Goal: Transaction & Acquisition: Purchase product/service

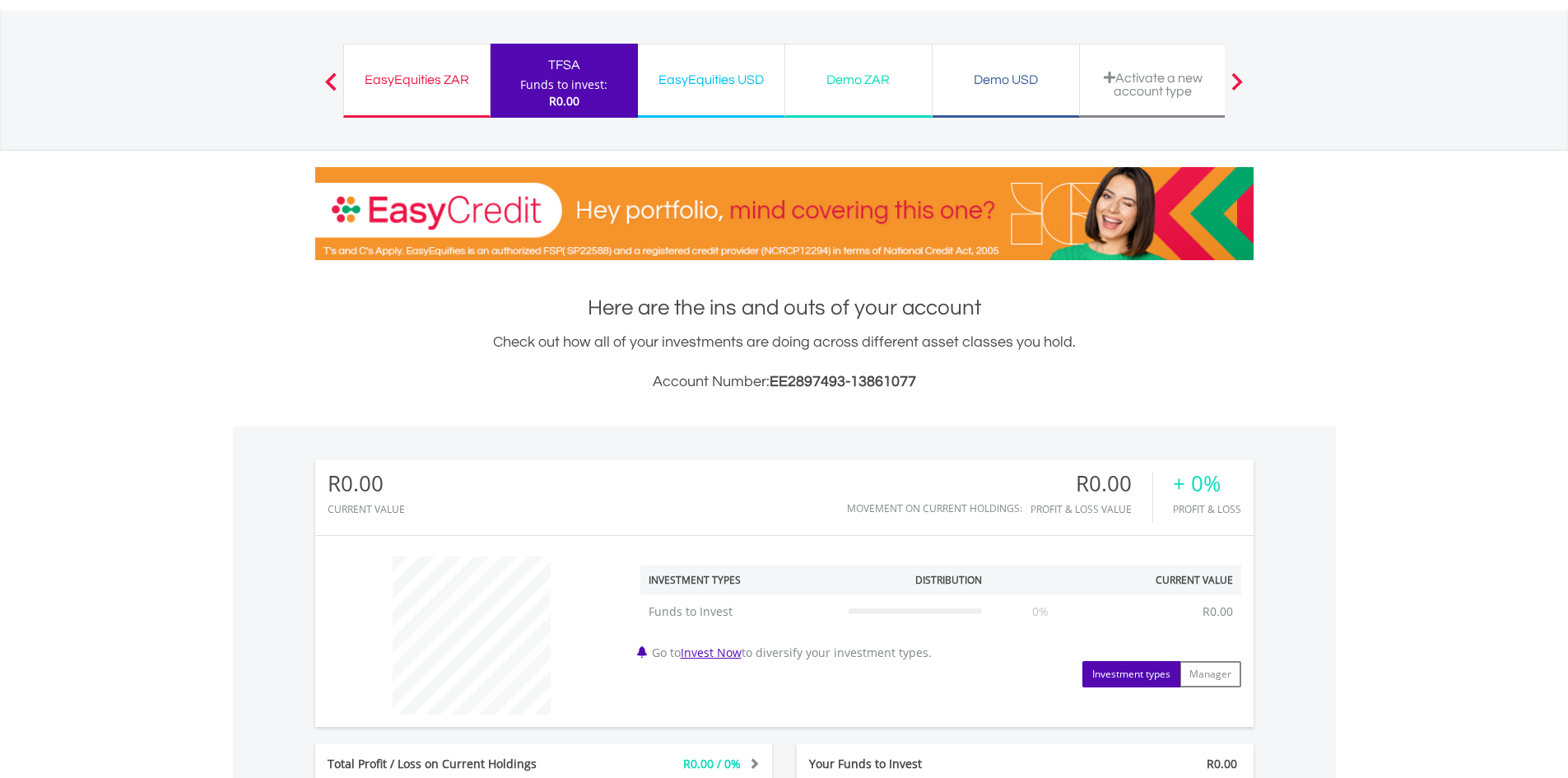
scroll to position [82, 0]
click at [722, 654] on link "Invest Now" at bounding box center [711, 653] width 60 height 16
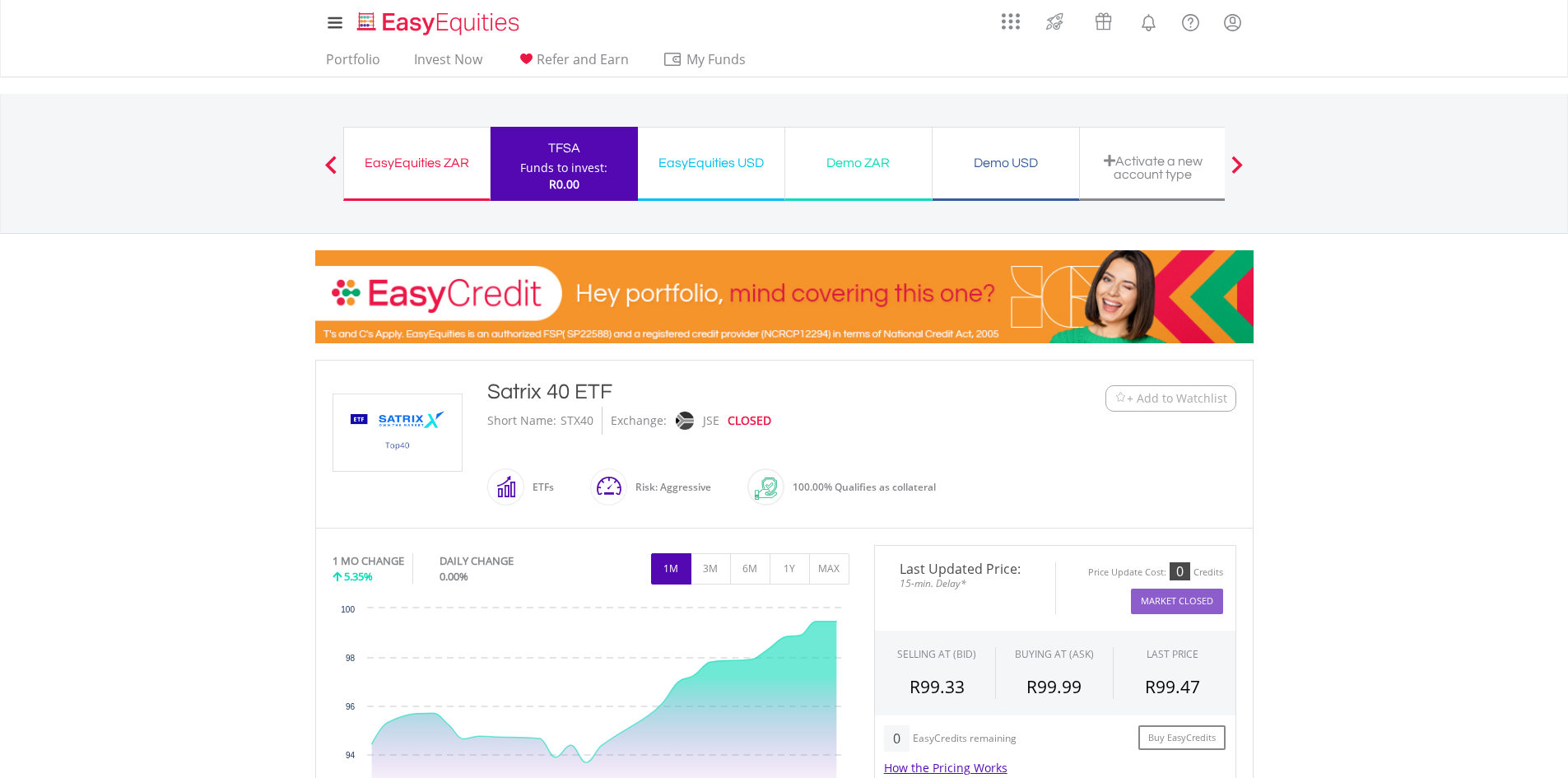
click at [198, 304] on div "My Investments Invest Now New Listings Sell My Recurring Investments Pending Or…" at bounding box center [784, 171] width 1568 height 343
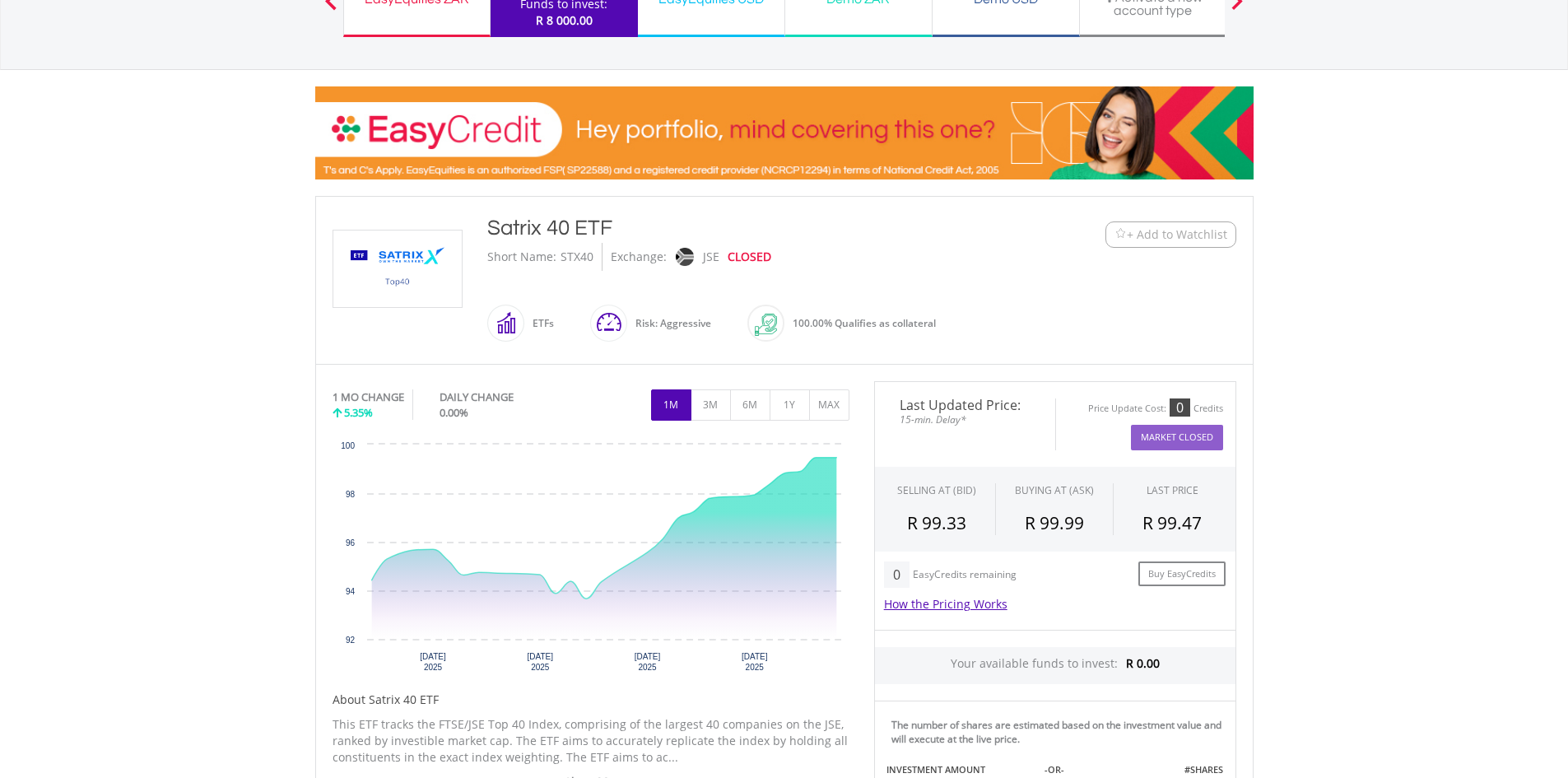
scroll to position [165, 0]
drag, startPoint x: 1468, startPoint y: 524, endPoint x: 1344, endPoint y: 570, distance: 132.3
click at [1468, 524] on body "My Investments Invest Now New Listings Sell My Recurring Investments Pending Or…" at bounding box center [784, 681] width 1568 height 1692
click at [1405, 525] on body "My Investments Invest Now New Listings Sell My Recurring Investments Pending Or…" at bounding box center [784, 681] width 1568 height 1692
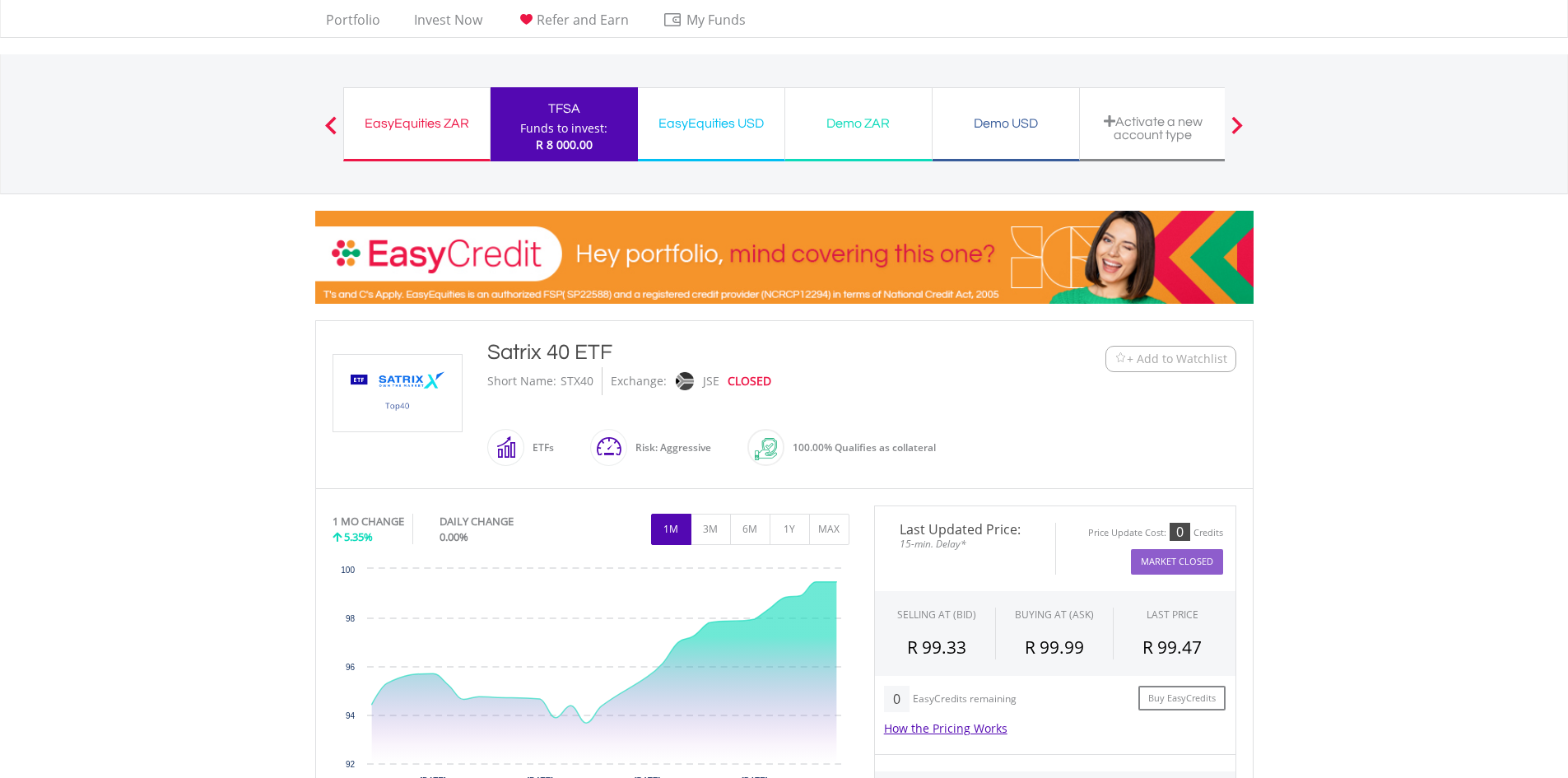
scroll to position [0, 0]
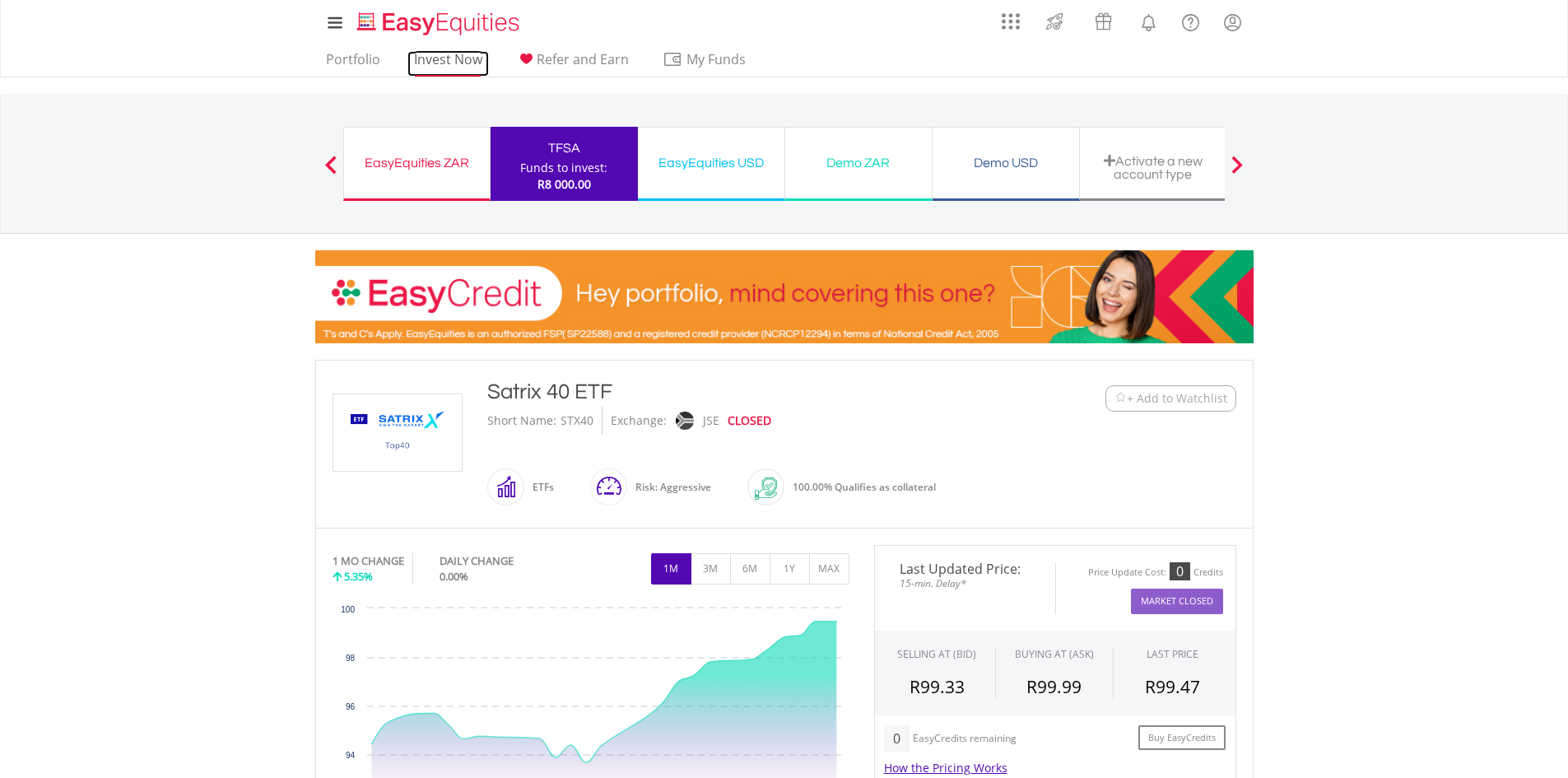
click at [442, 56] on link "Invest Now" at bounding box center [448, 64] width 81 height 26
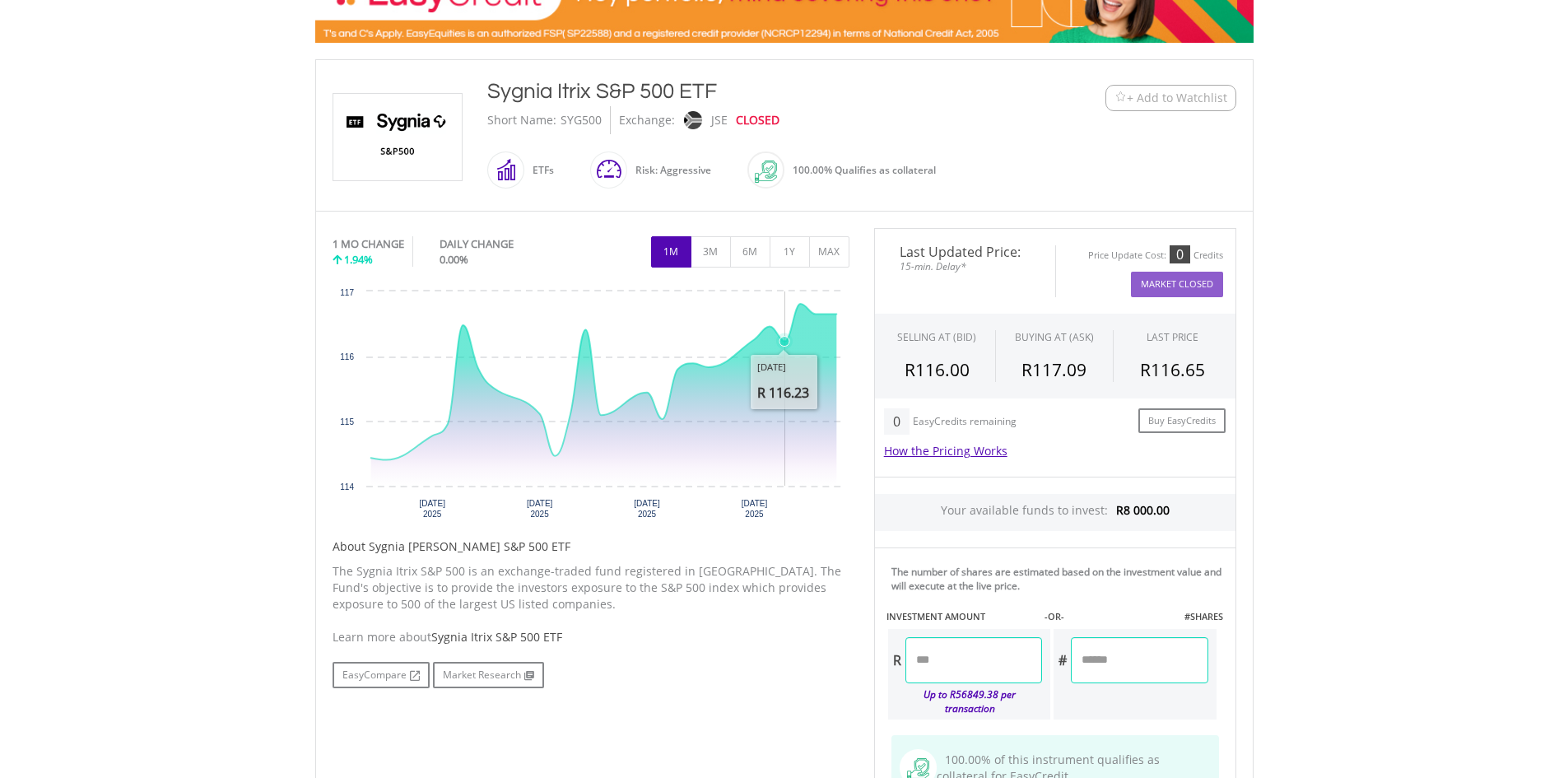
scroll to position [329, 0]
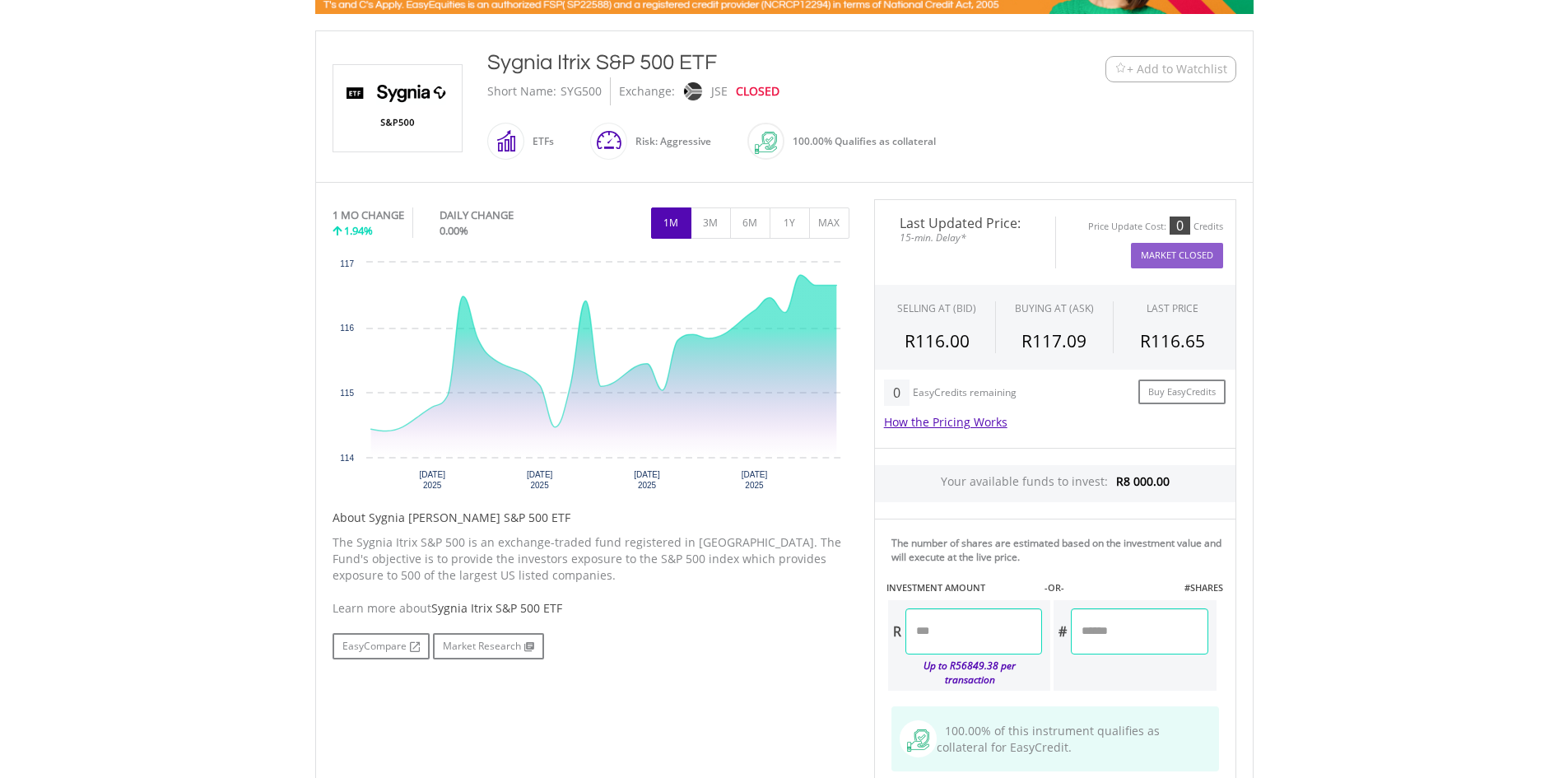
click at [952, 629] on input "number" at bounding box center [974, 631] width 137 height 47
click at [1299, 601] on body "My Investments Invest Now New Listings Sell My Recurring Investments Pending Or…" at bounding box center [784, 508] width 1568 height 1675
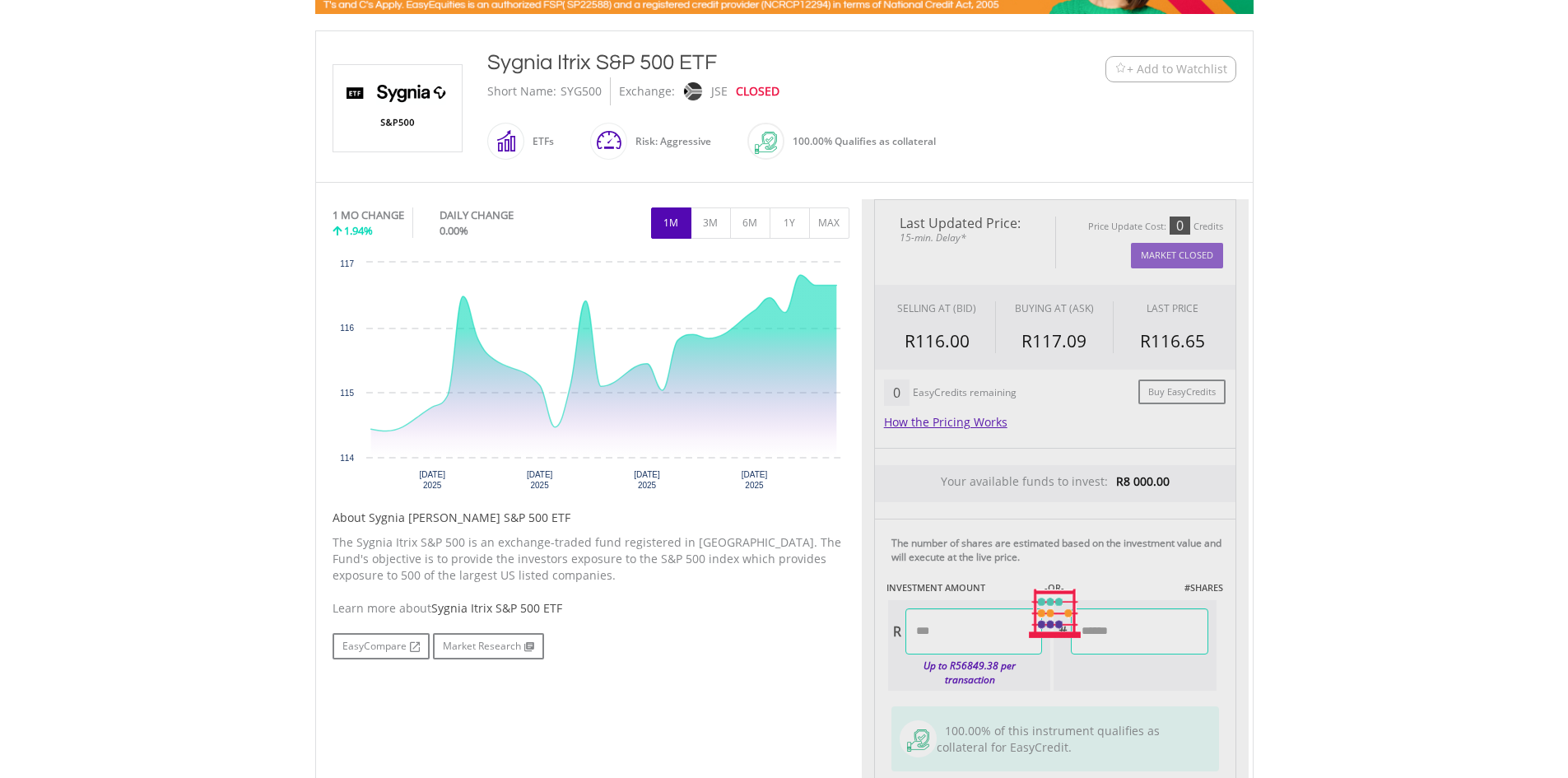
type input "*******"
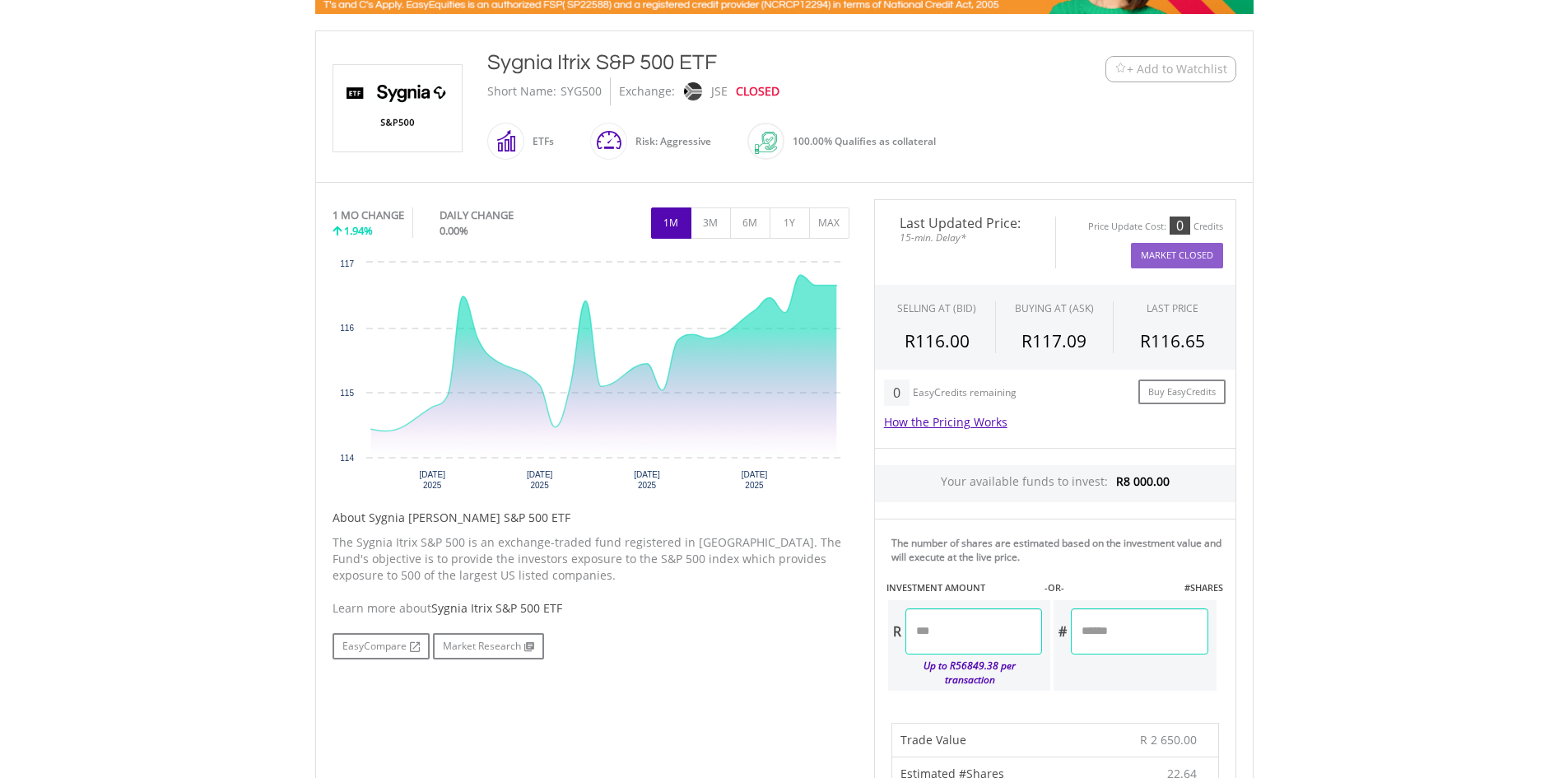
click at [1342, 555] on body "My Investments Invest Now New Listings Sell My Recurring Investments Pending Or…" at bounding box center [784, 725] width 1568 height 2110
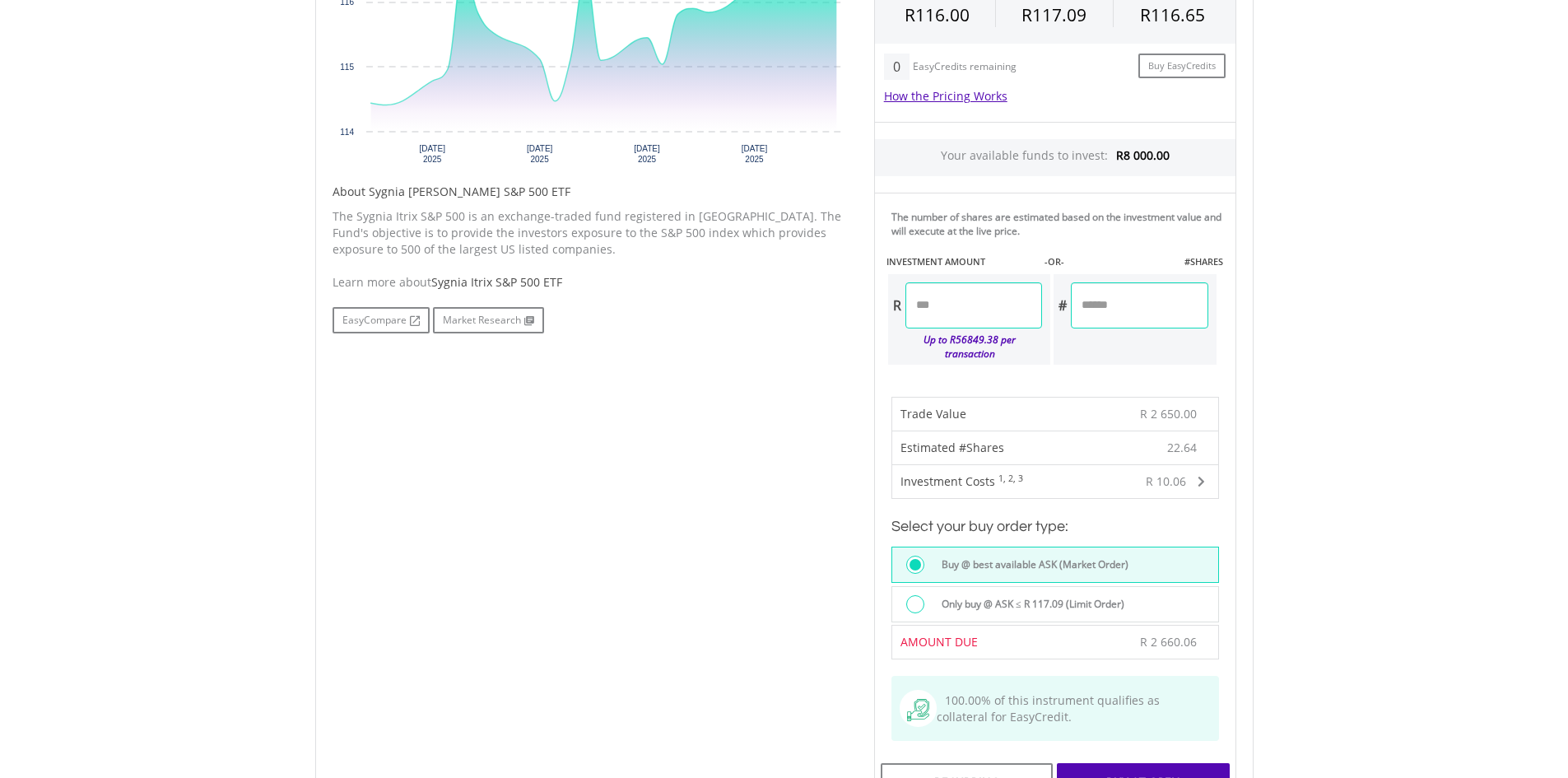
scroll to position [659, 0]
click at [917, 592] on div at bounding box center [916, 601] width 18 height 18
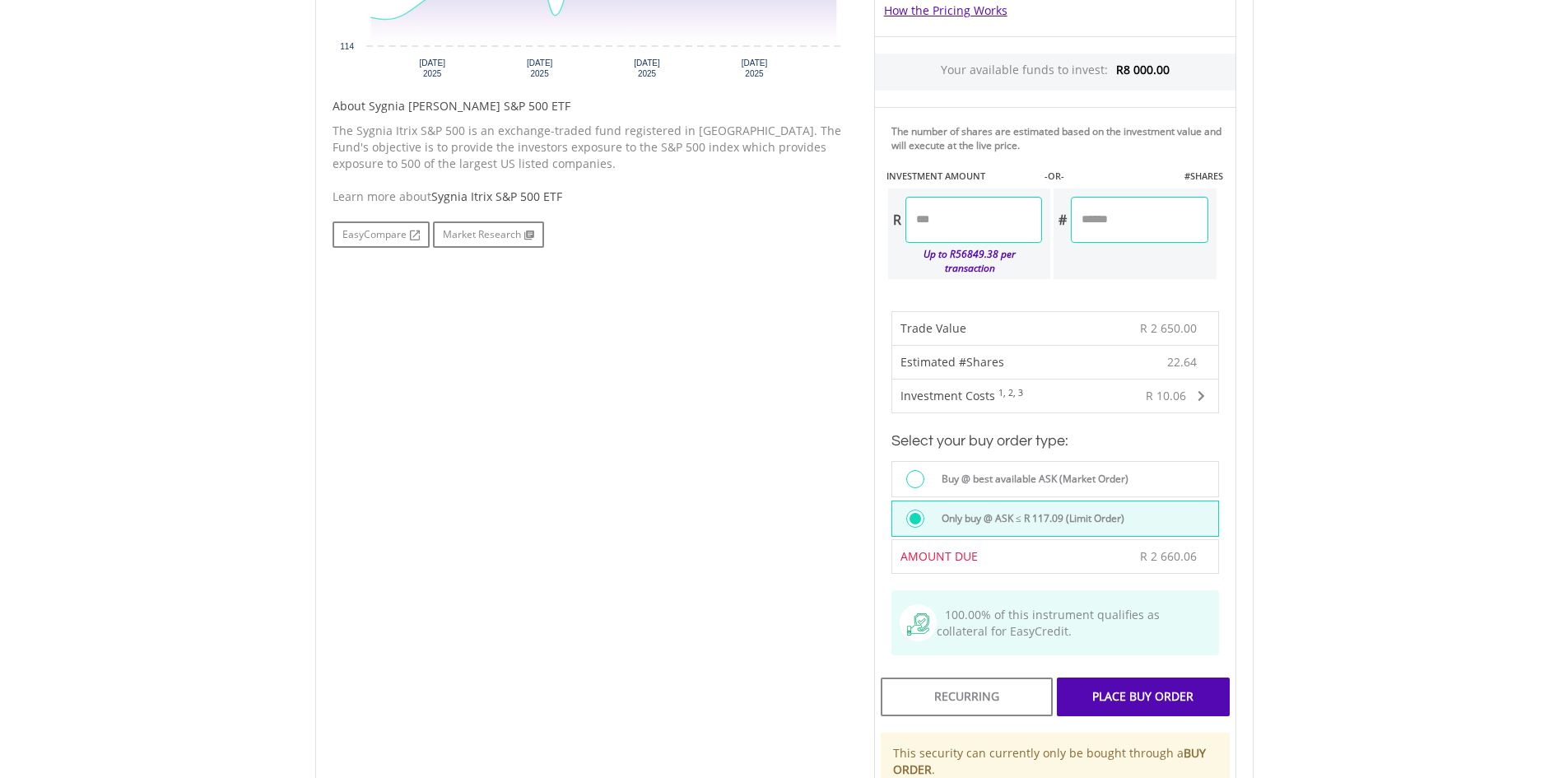
scroll to position [824, 0]
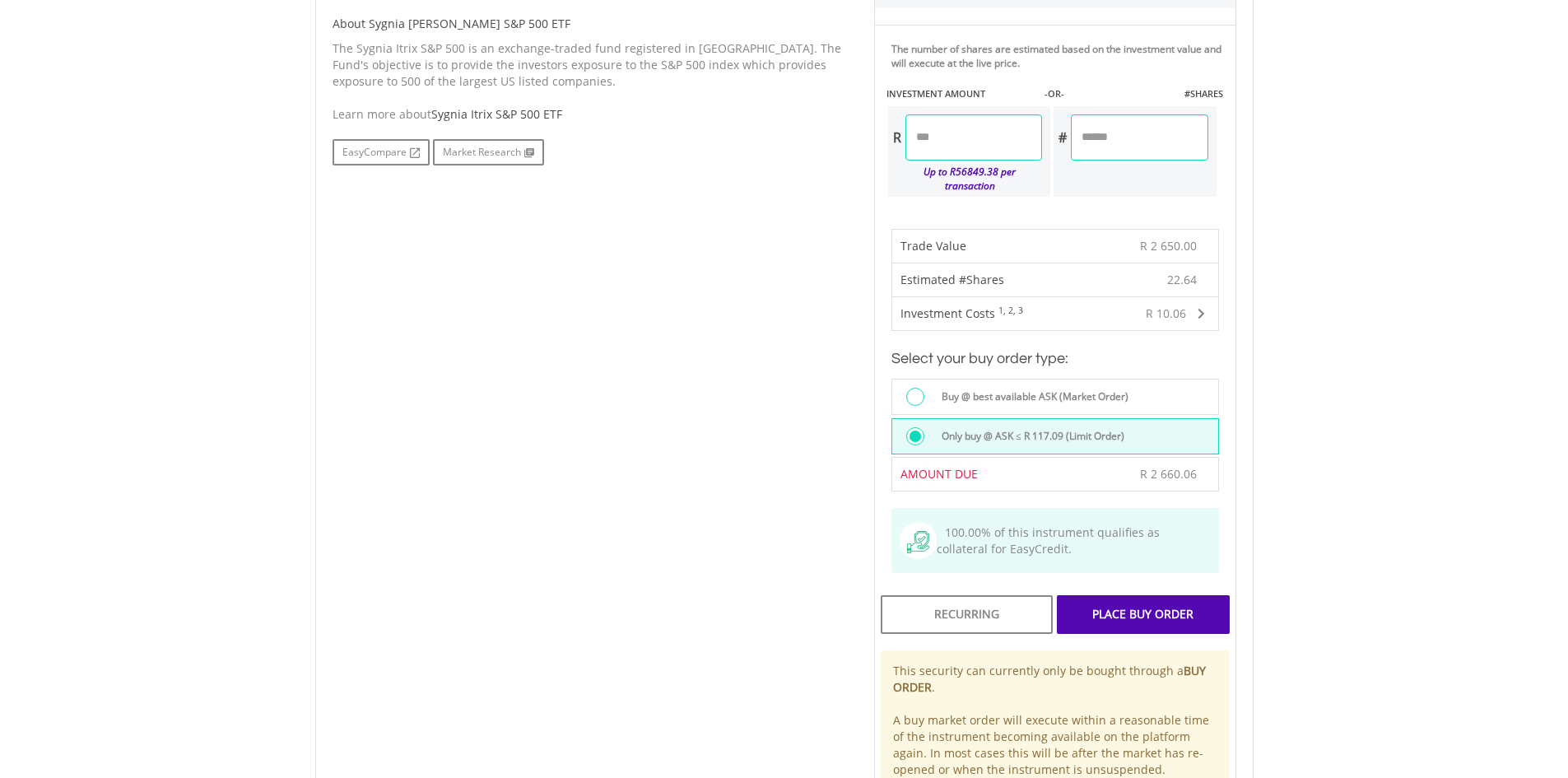
click at [1162, 599] on div "Place Buy Order" at bounding box center [1144, 614] width 172 height 38
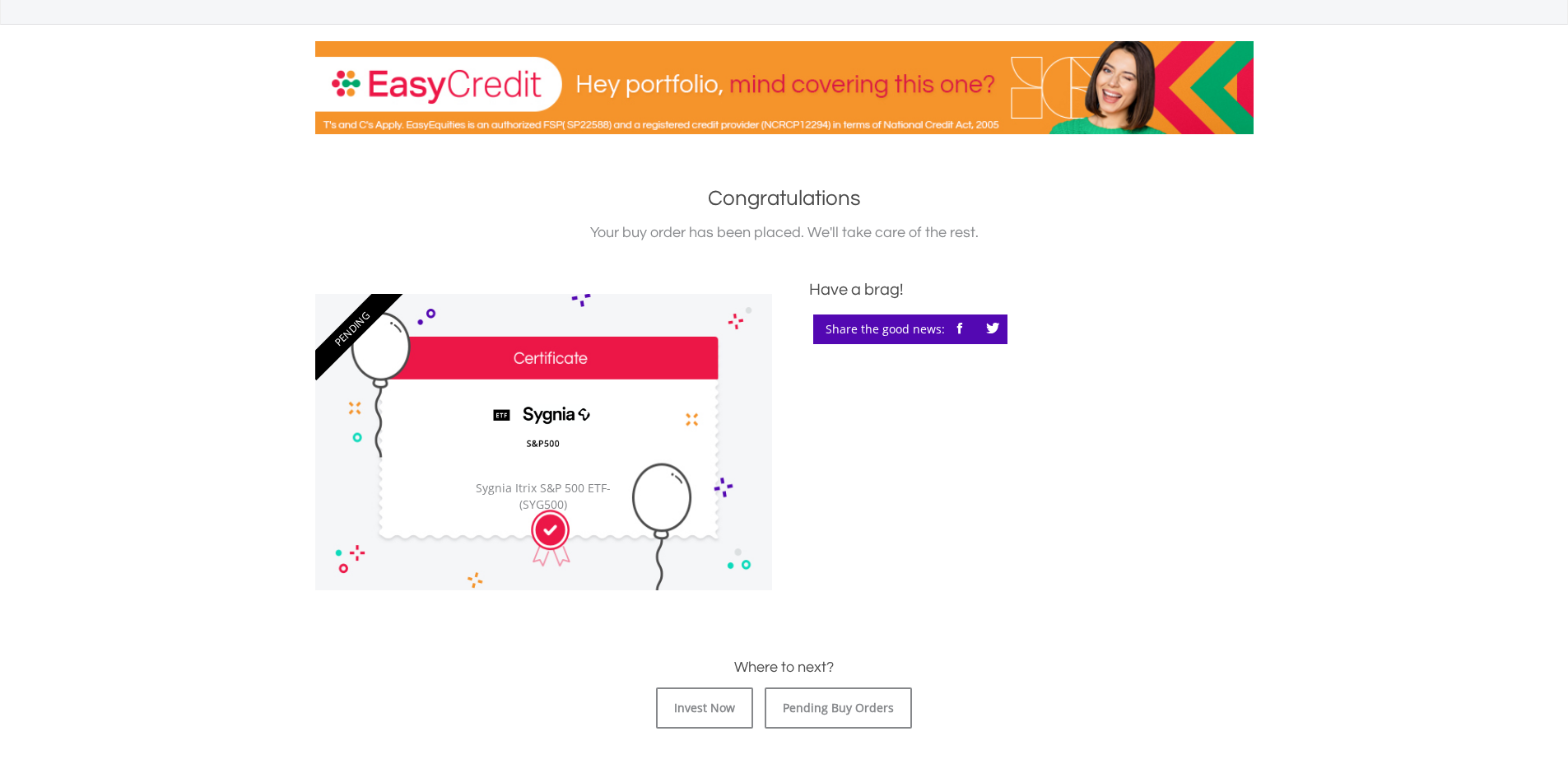
scroll to position [247, 0]
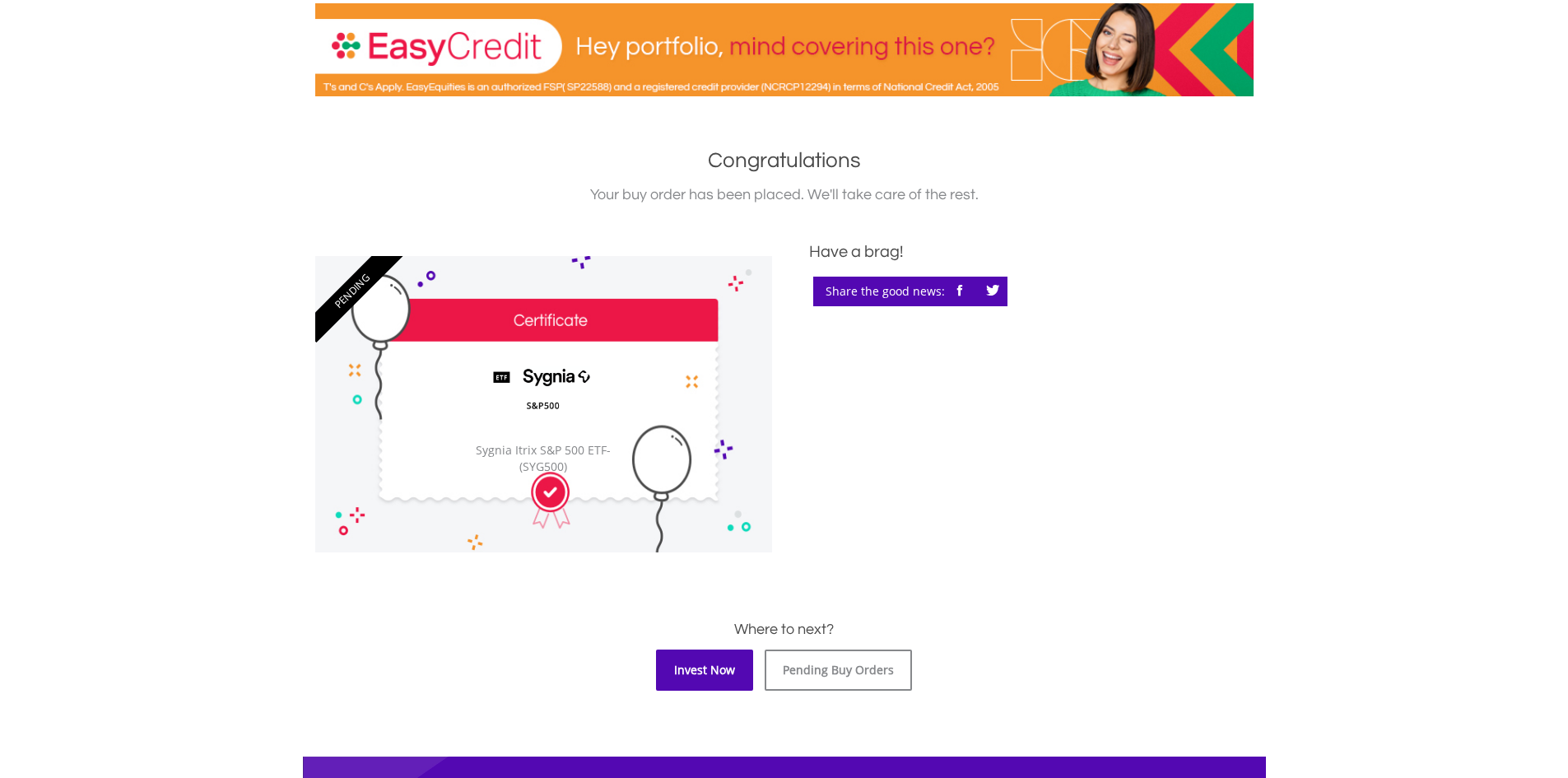
click at [698, 670] on link "Invest Now" at bounding box center [705, 670] width 97 height 42
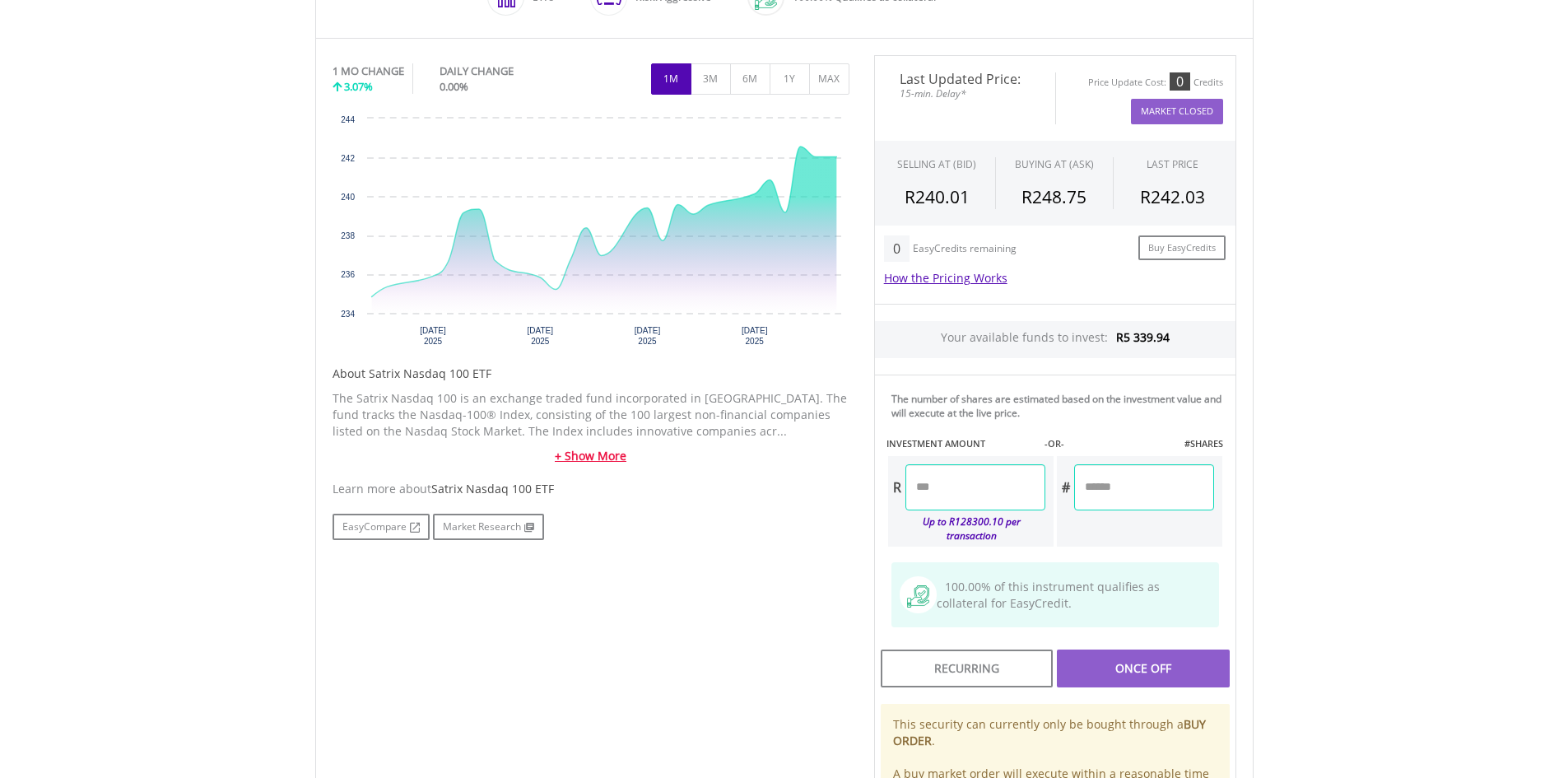
scroll to position [494, 0]
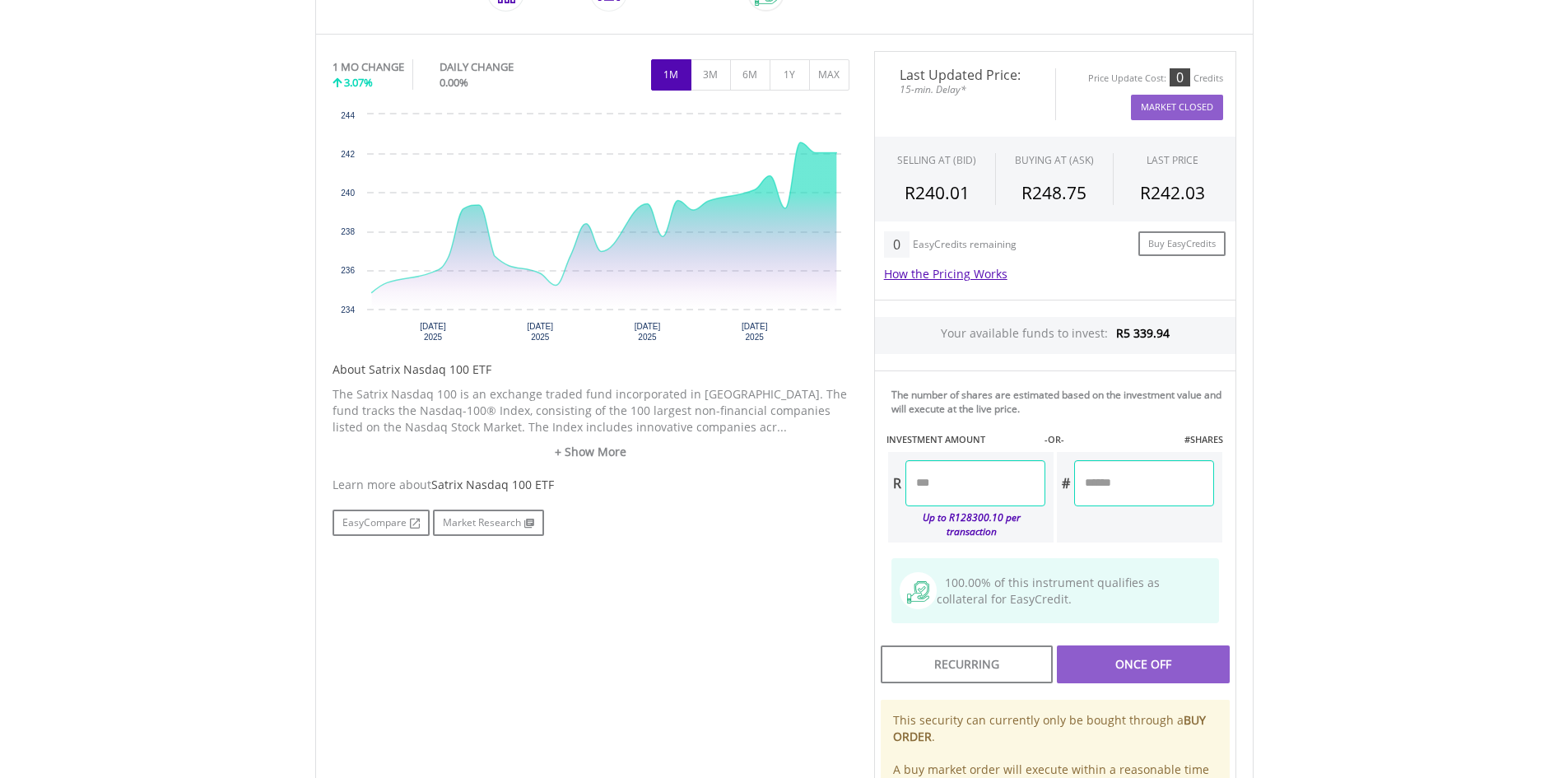
click at [937, 474] on input "number" at bounding box center [975, 483] width 140 height 47
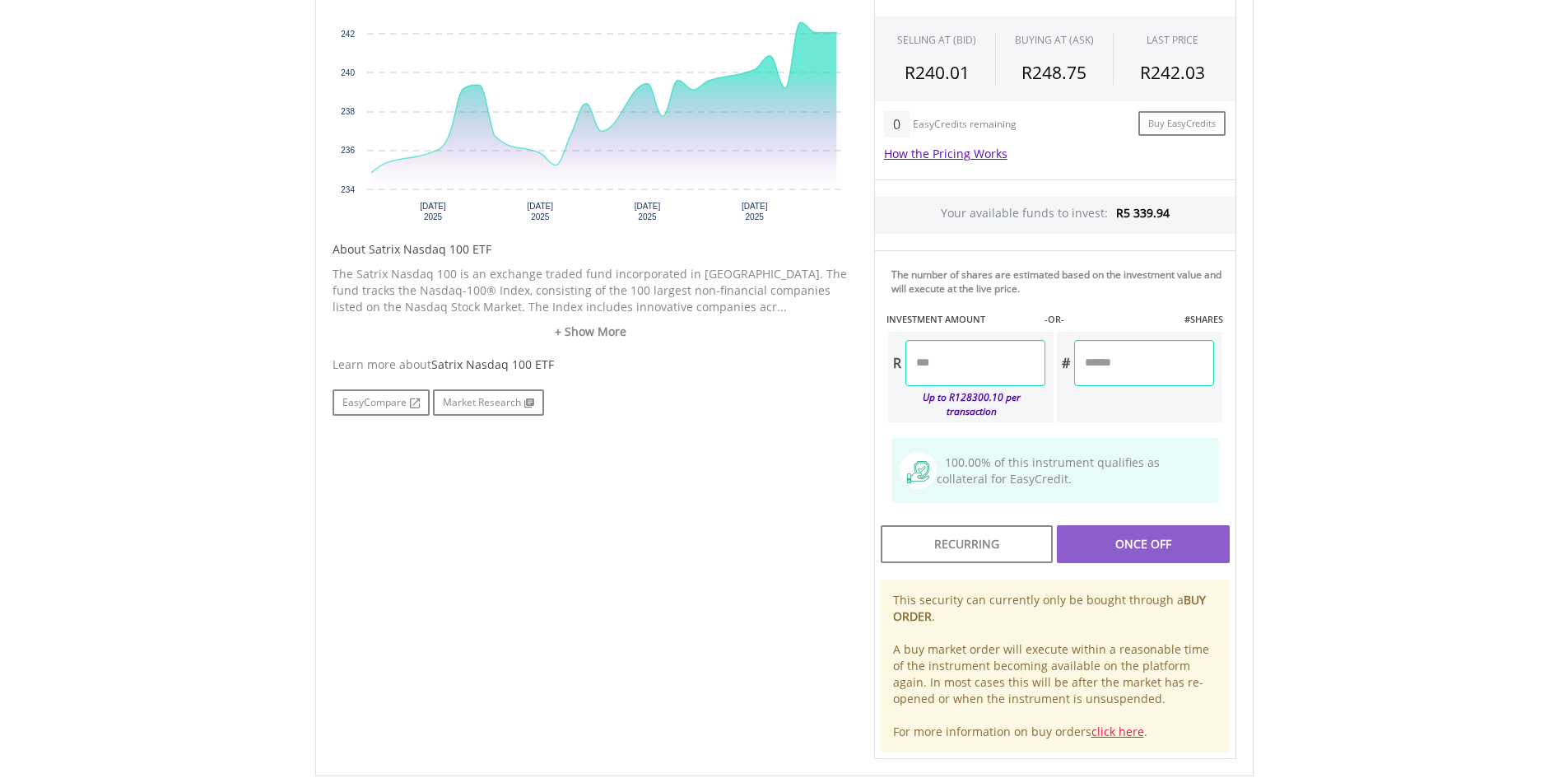
scroll to position [576, 0]
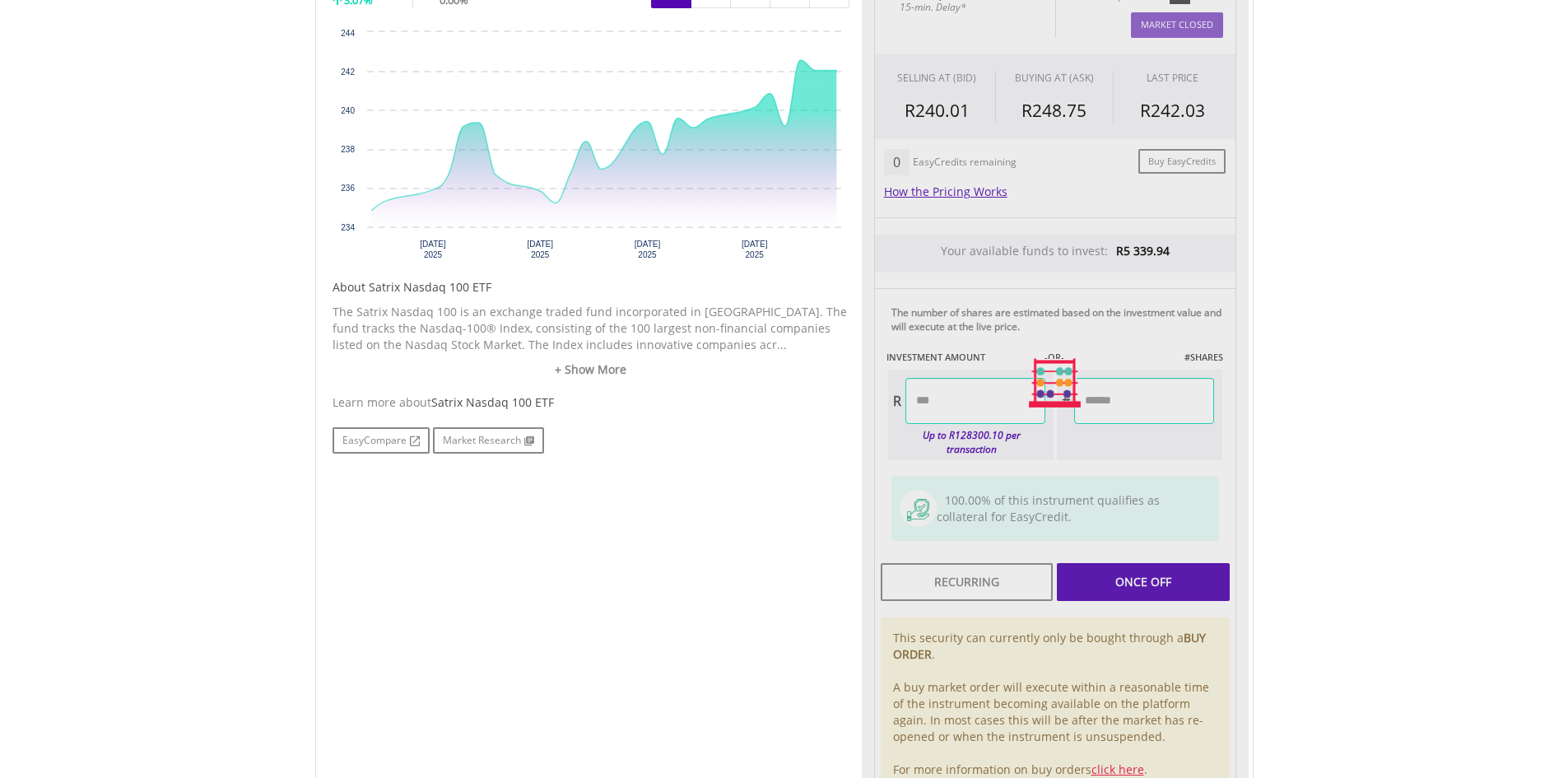
click at [1336, 499] on body "My Investments Invest Now New Listings Sell My Recurring Investments Pending Or…" at bounding box center [784, 270] width 1568 height 1692
type input "*******"
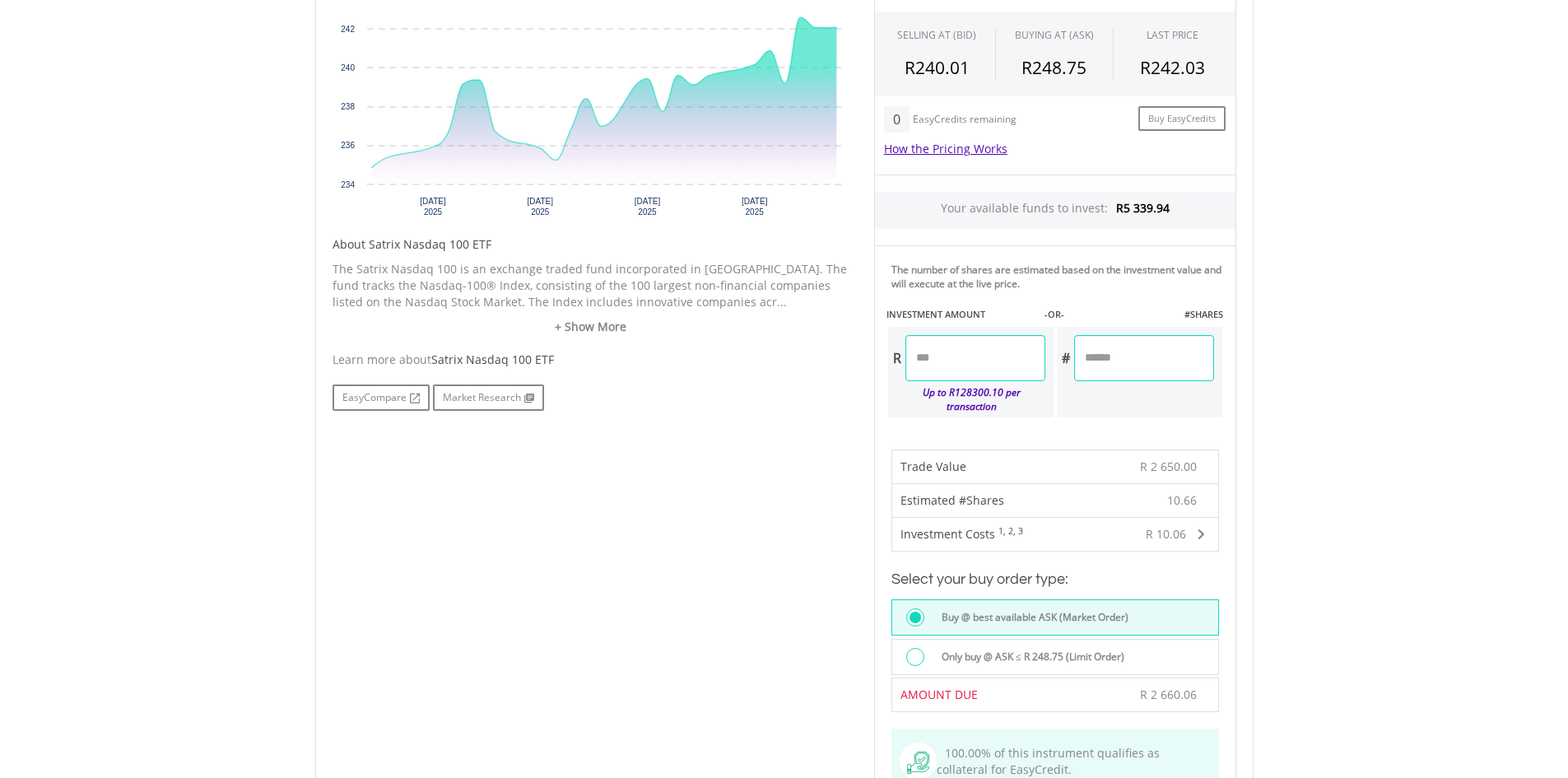
scroll to position [659, 0]
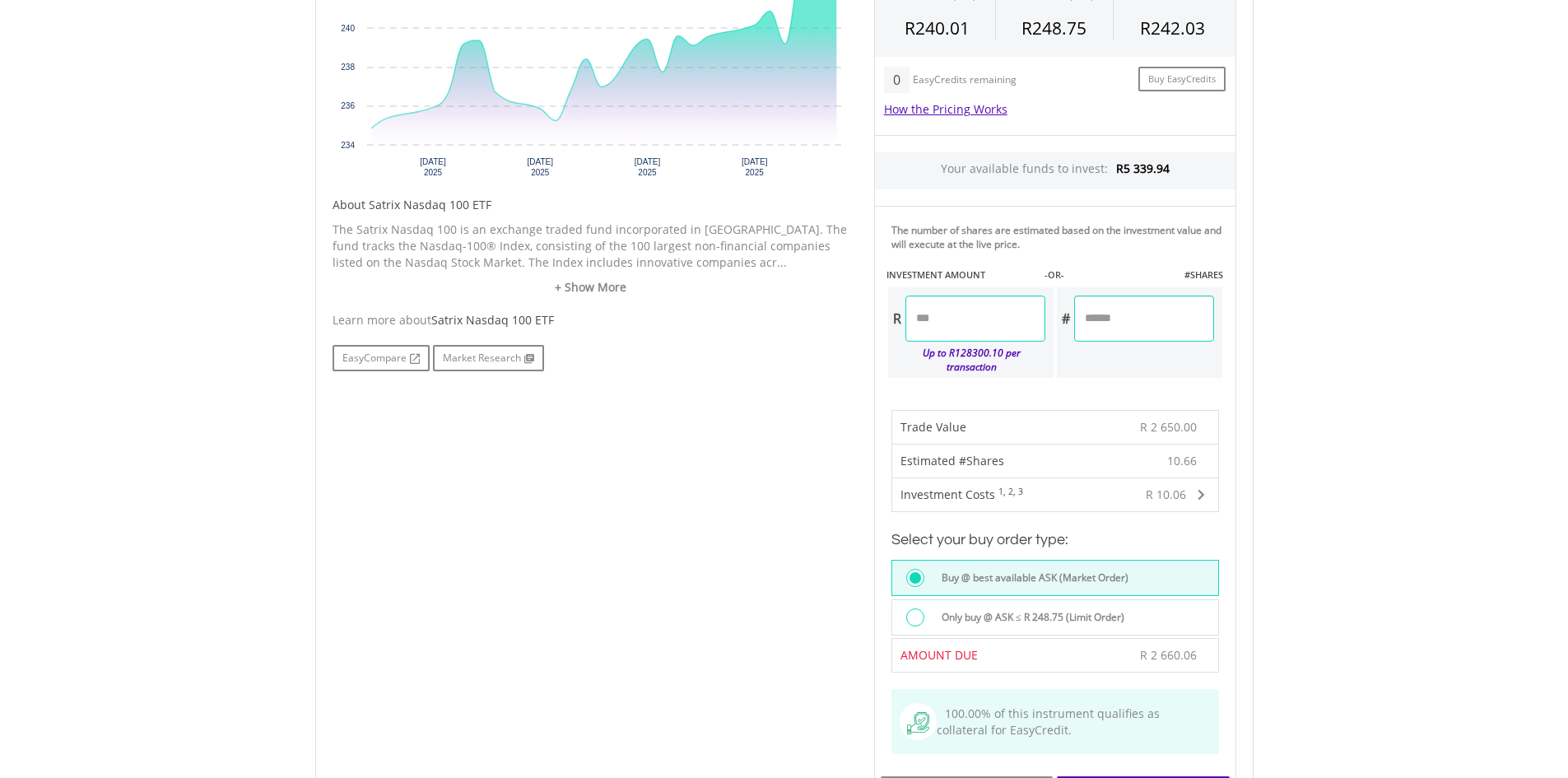
click at [916, 609] on div at bounding box center [916, 617] width 18 height 18
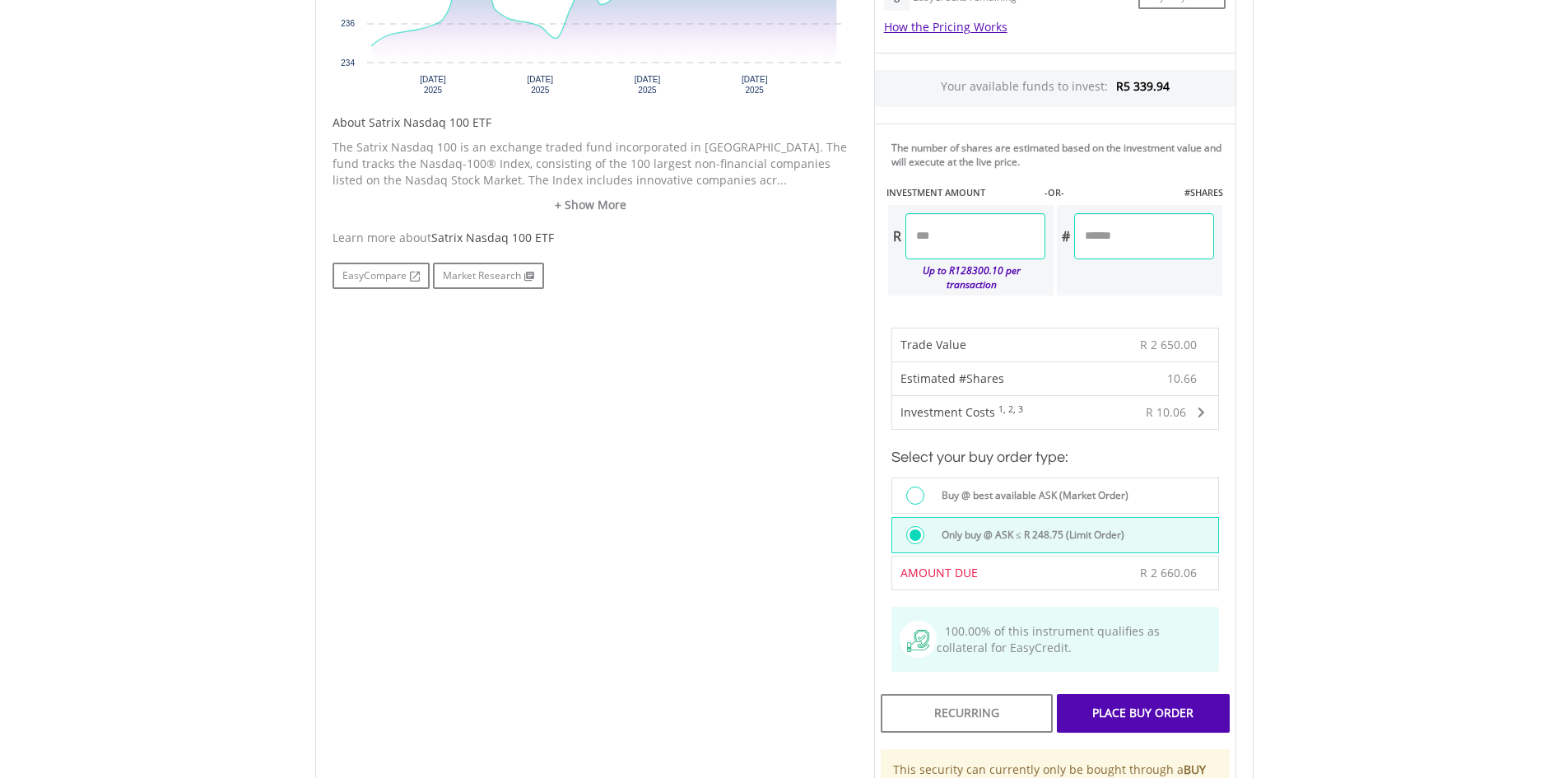
scroll to position [824, 0]
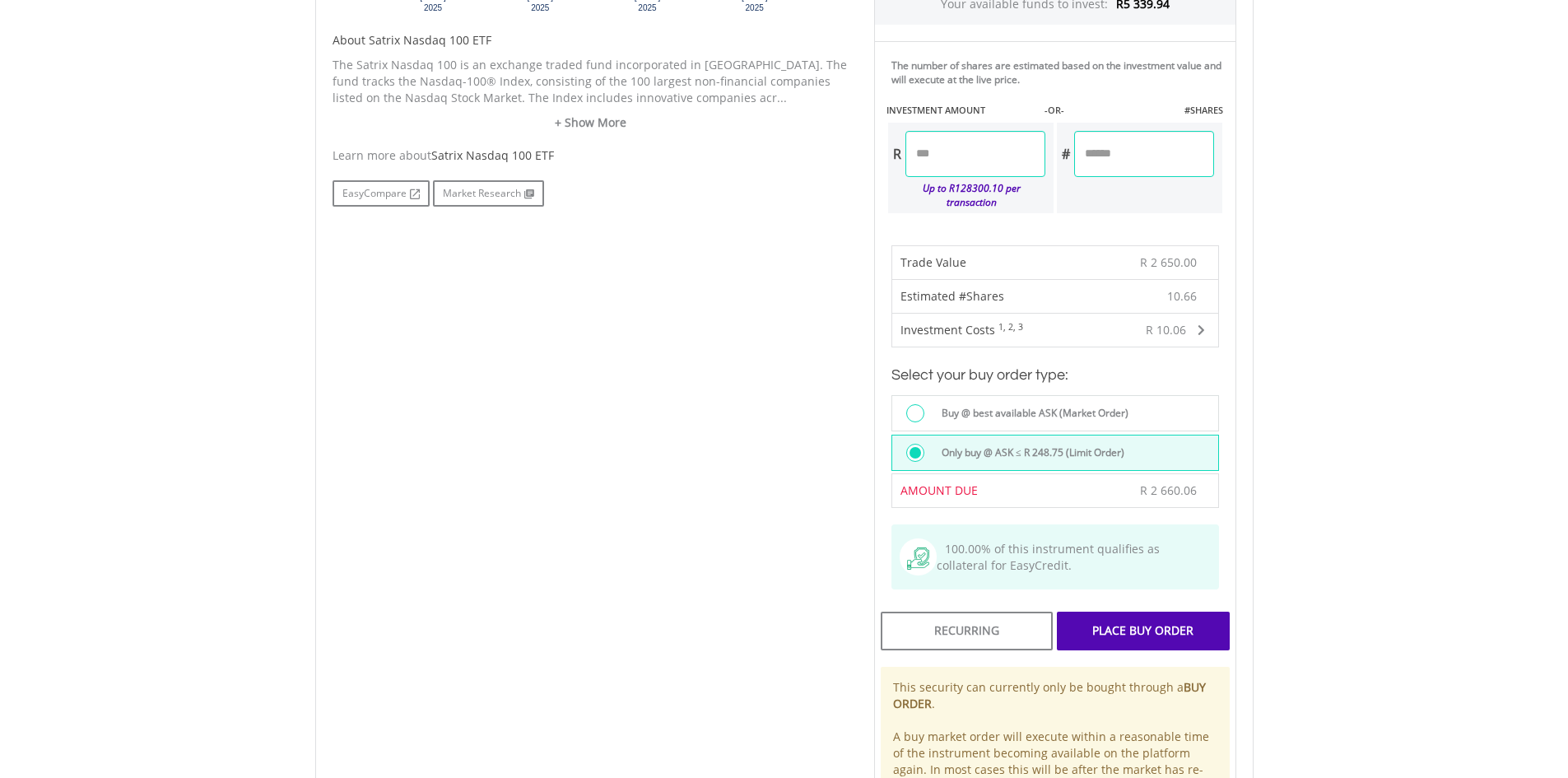
click at [1143, 618] on div "Place Buy Order" at bounding box center [1144, 630] width 172 height 38
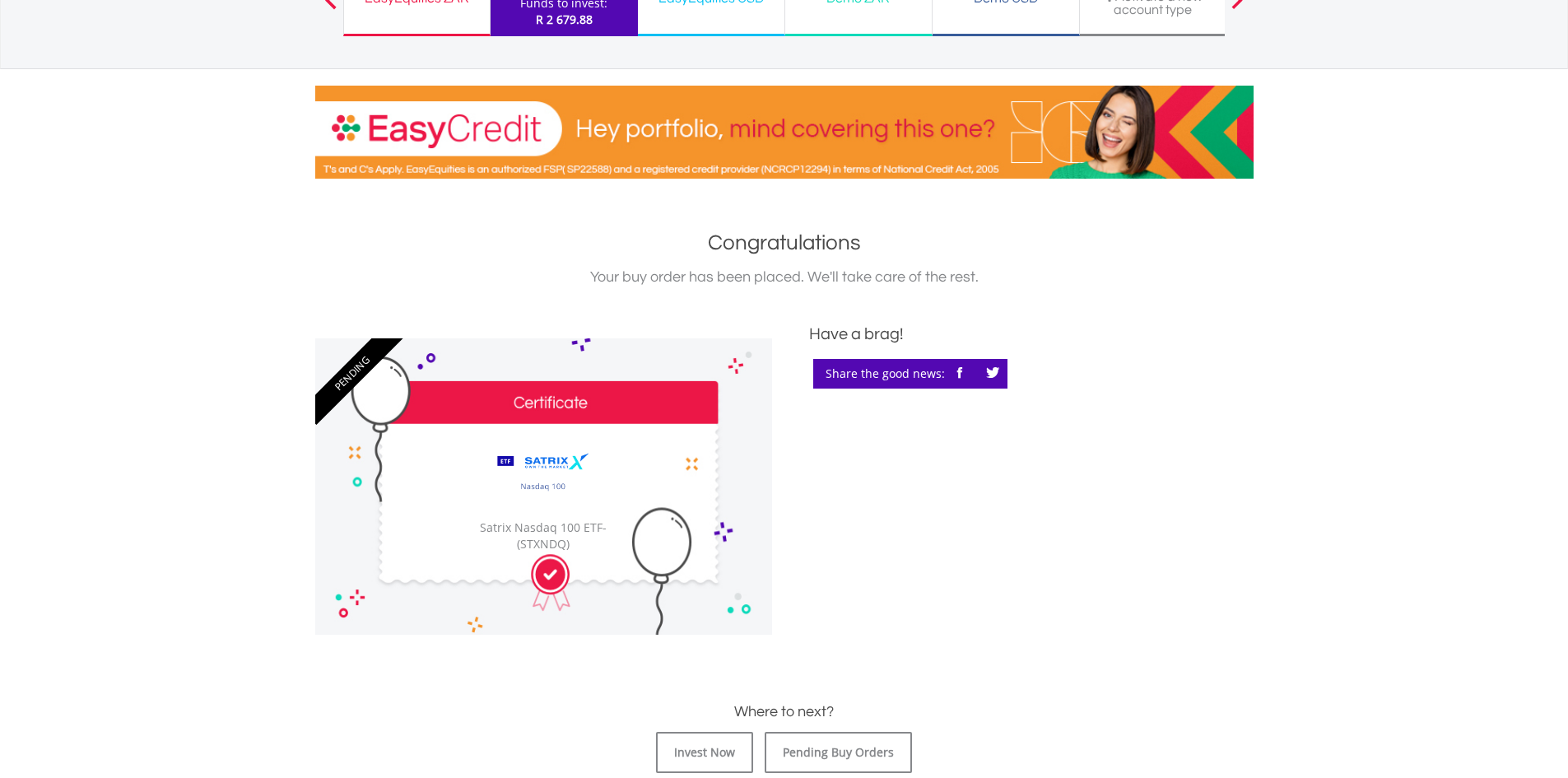
scroll to position [247, 0]
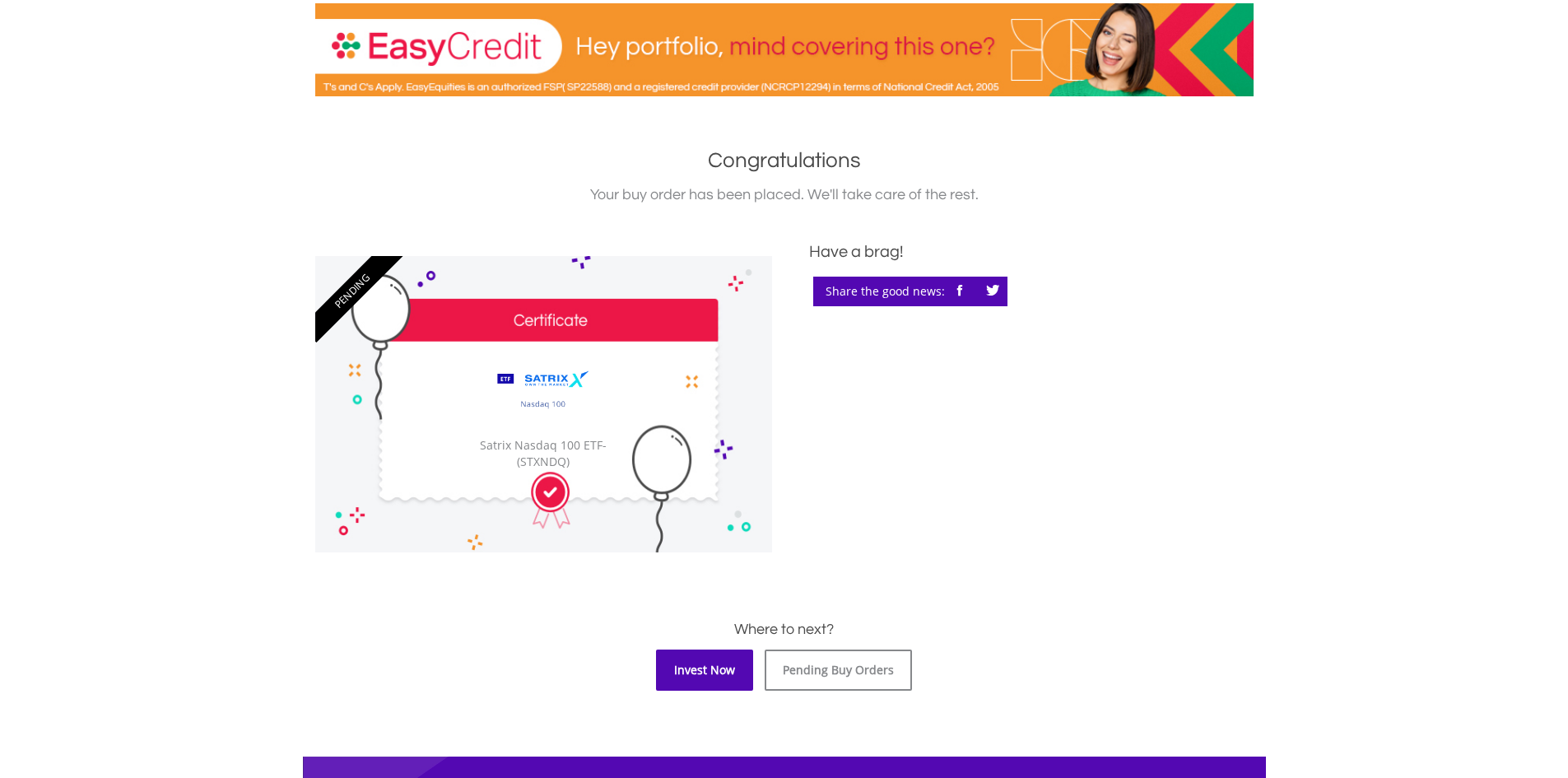
click at [719, 668] on link "Invest Now" at bounding box center [705, 670] width 97 height 42
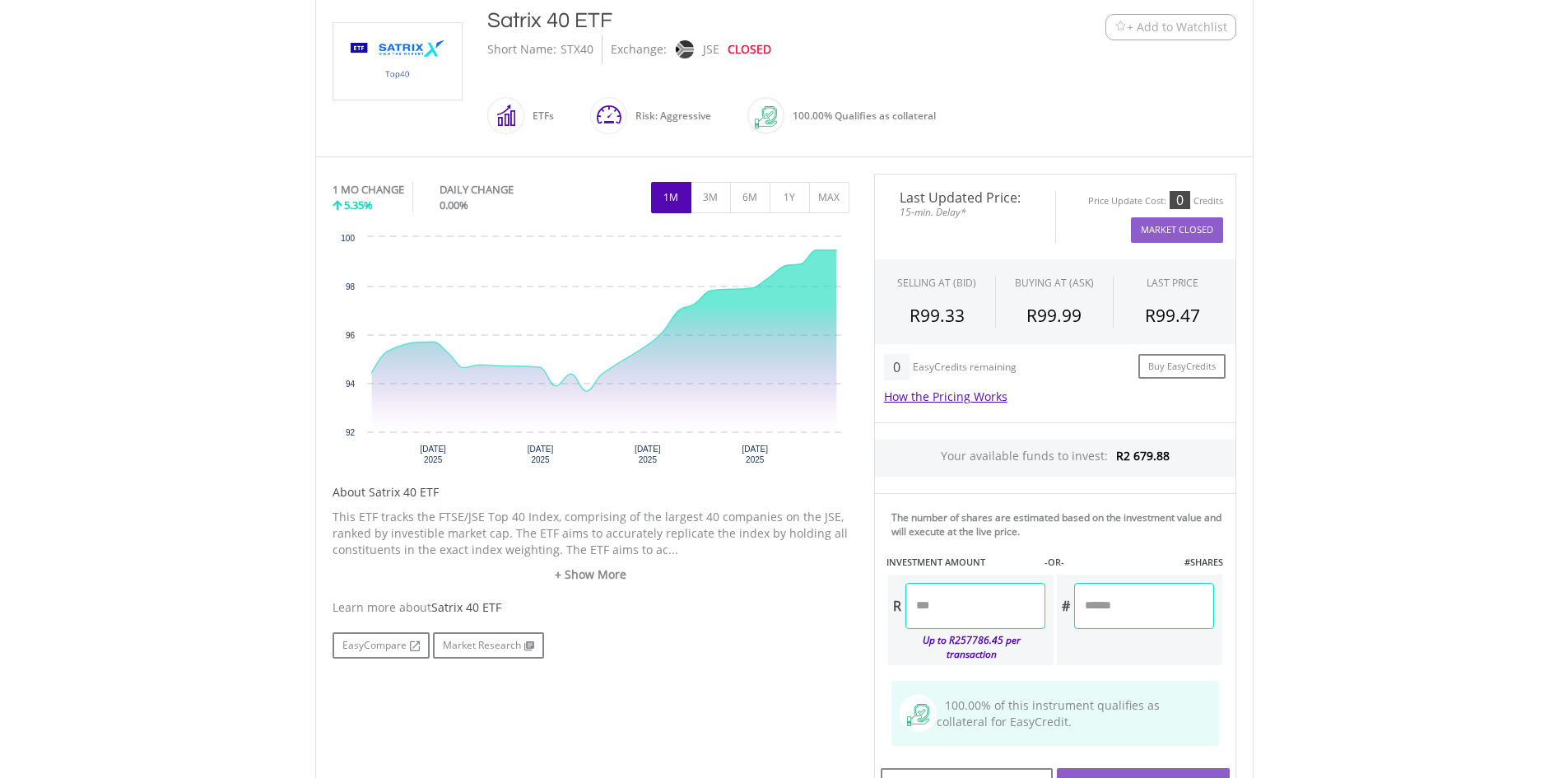
scroll to position [411, 0]
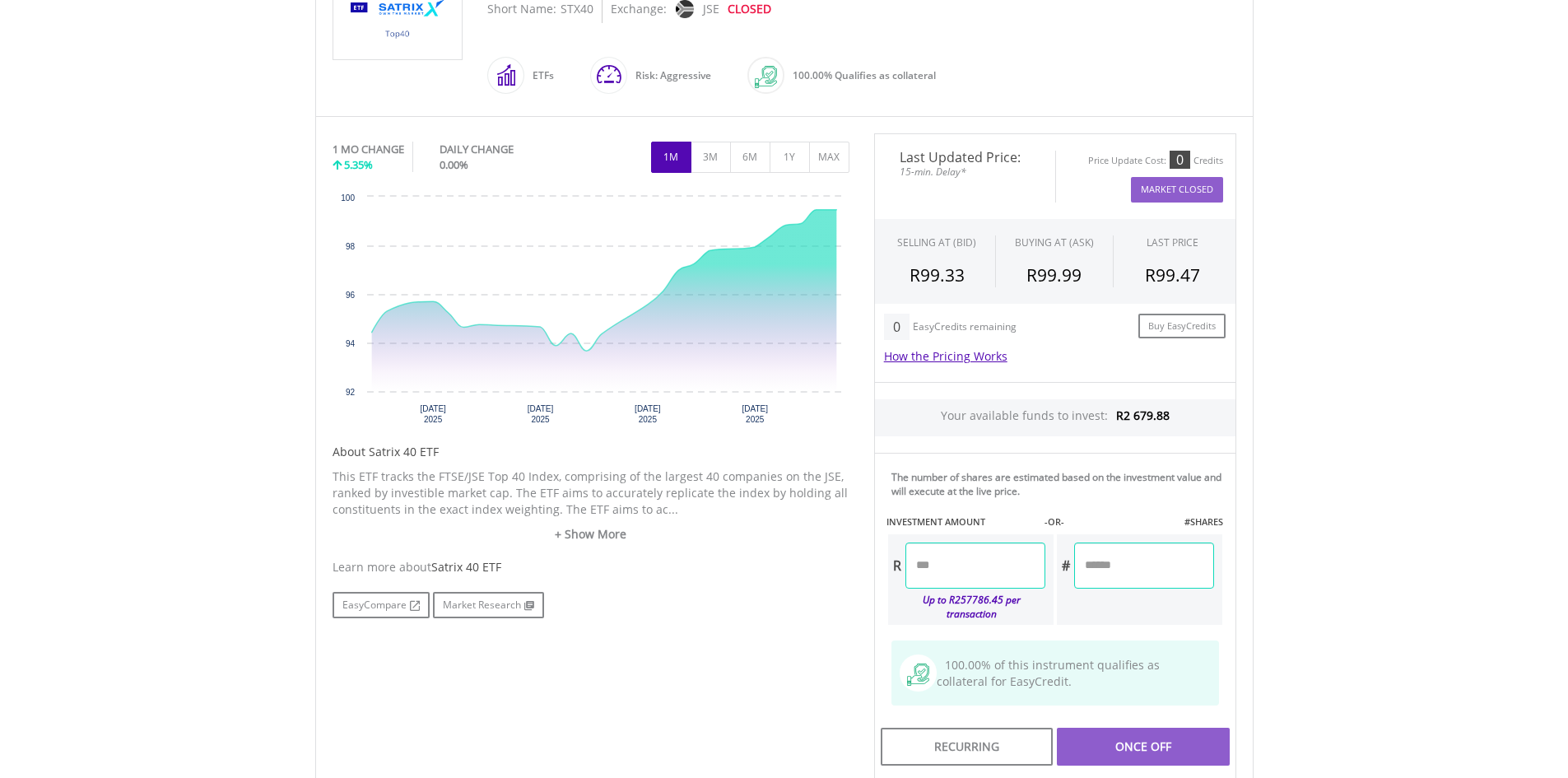
click at [952, 562] on input "number" at bounding box center [975, 565] width 140 height 47
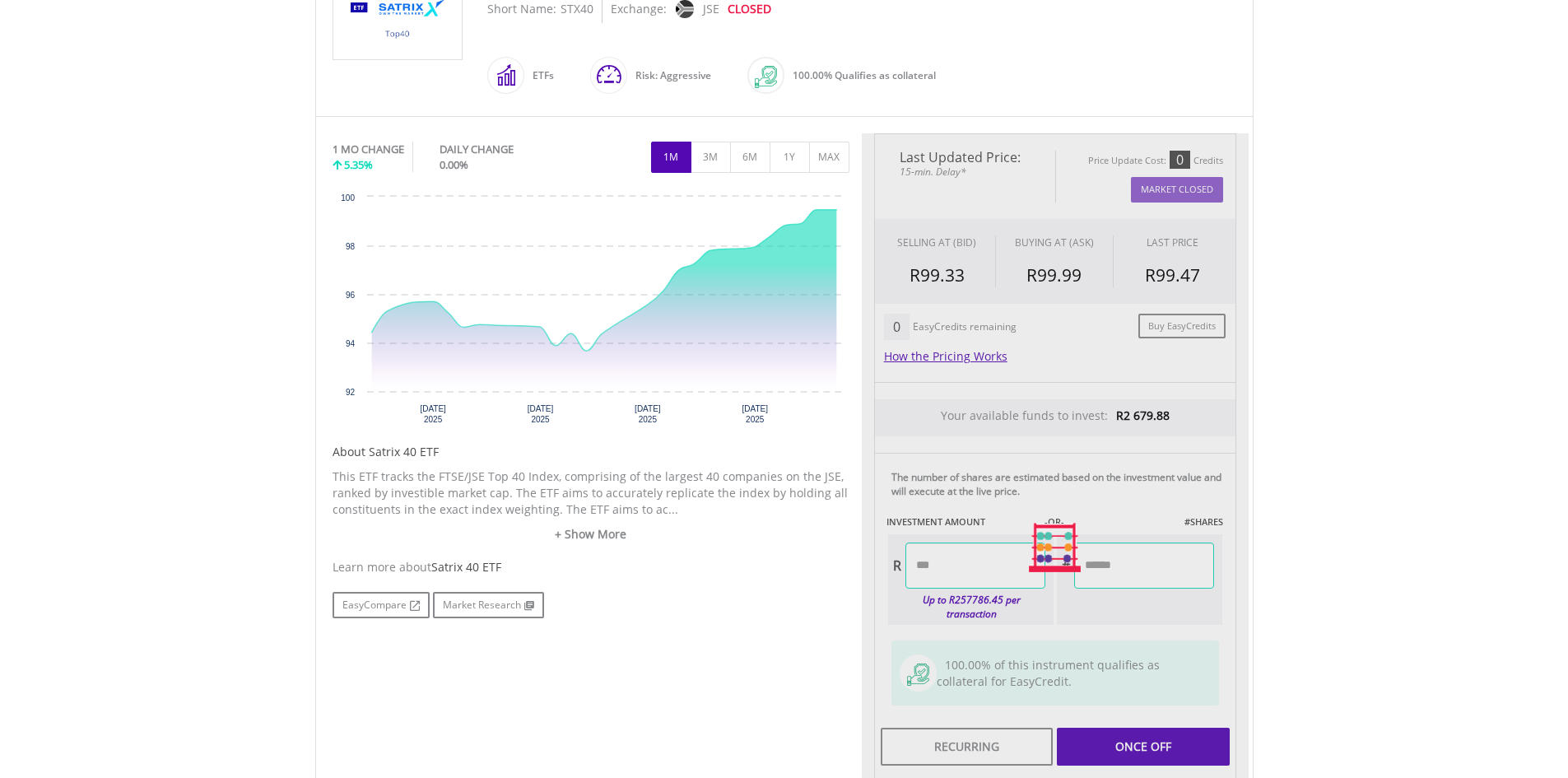
click at [1264, 601] on div "﻿ Satrix 40 ETF Satrix 40 ETF Short Name: STX40 Exchange: JSE CLOSED" at bounding box center [785, 472] width 963 height 1048
type input "*******"
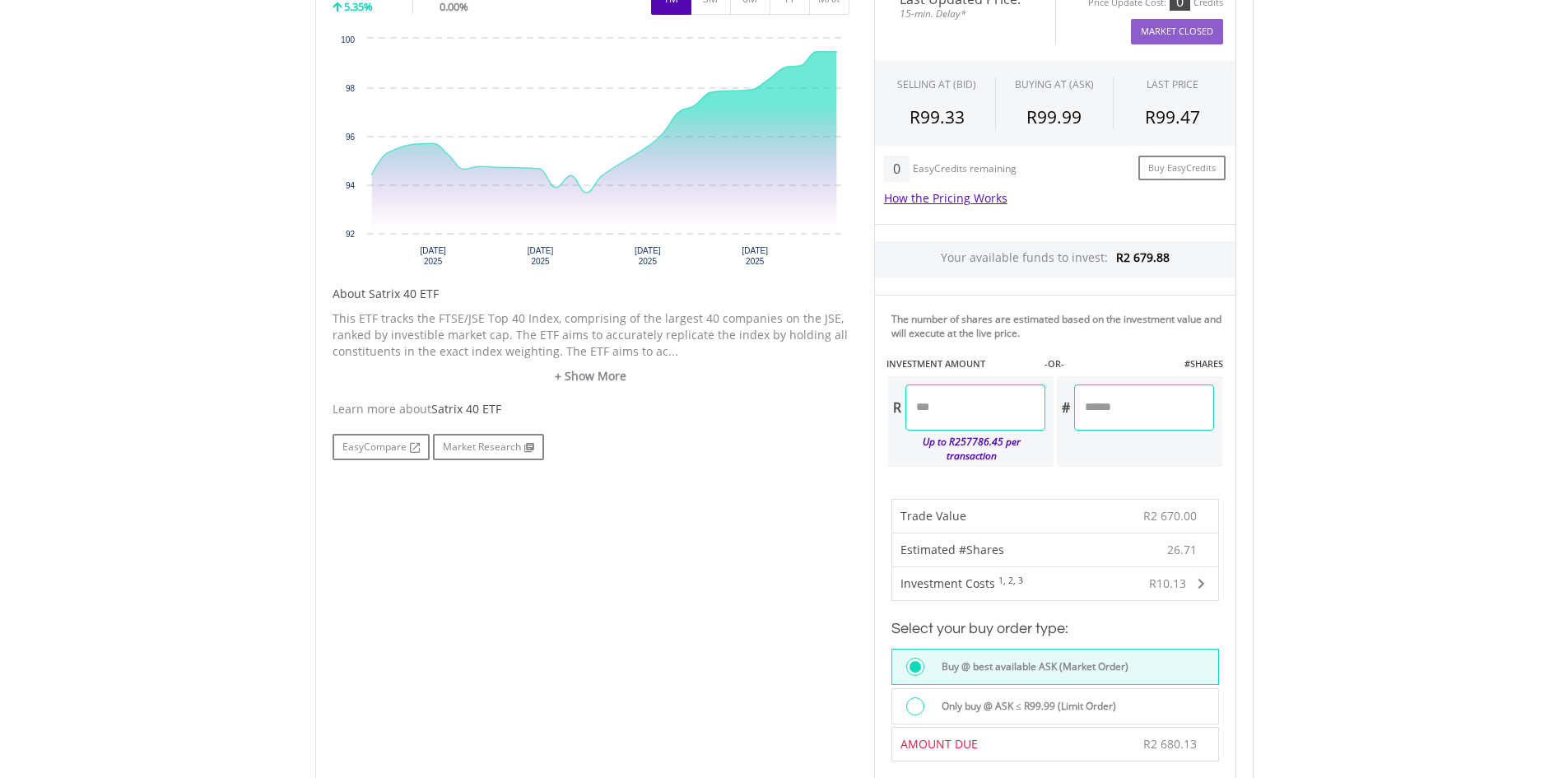
scroll to position [576, 0]
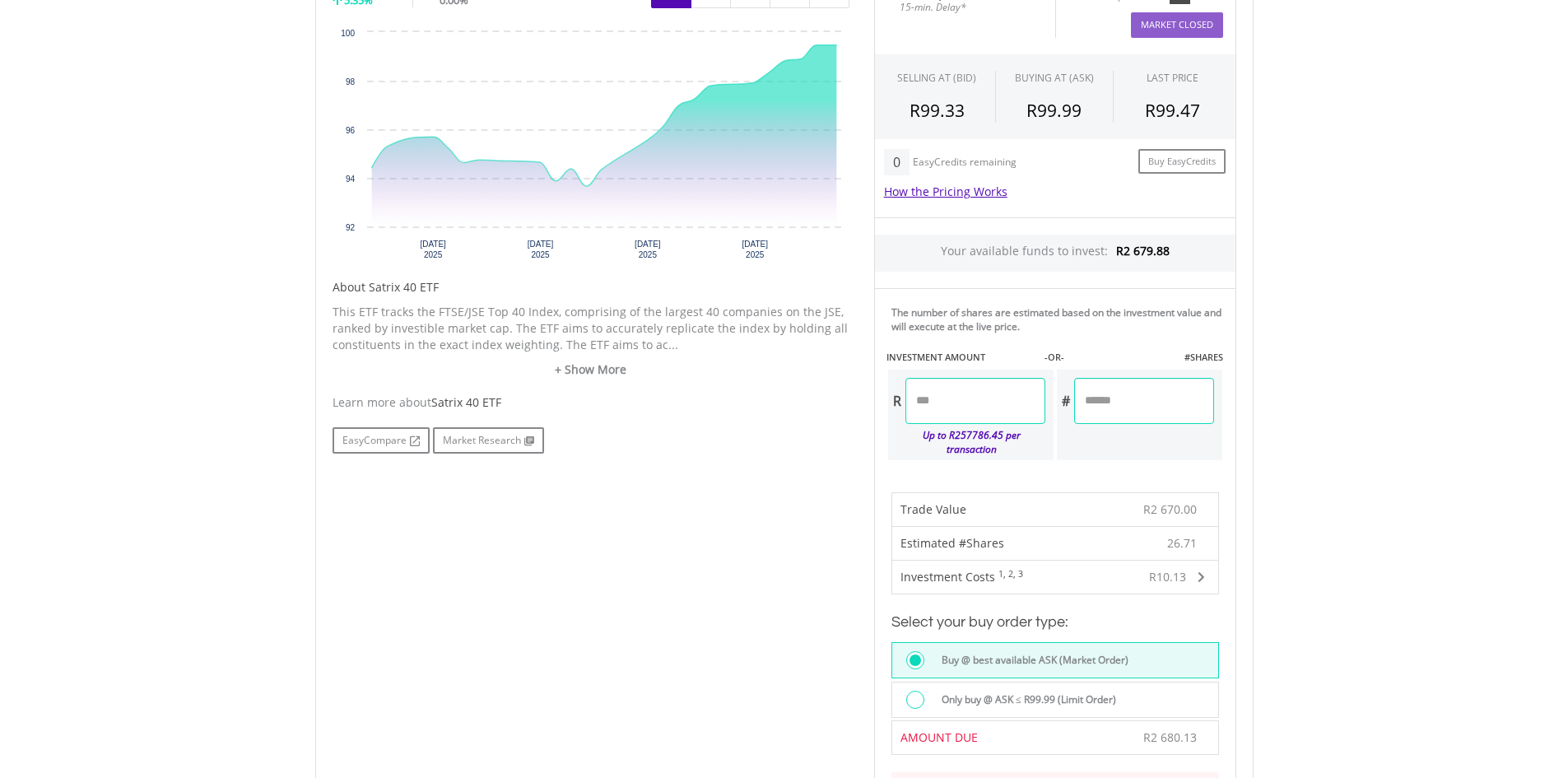
click at [933, 401] on input "*******" at bounding box center [975, 400] width 140 height 47
type input "*******"
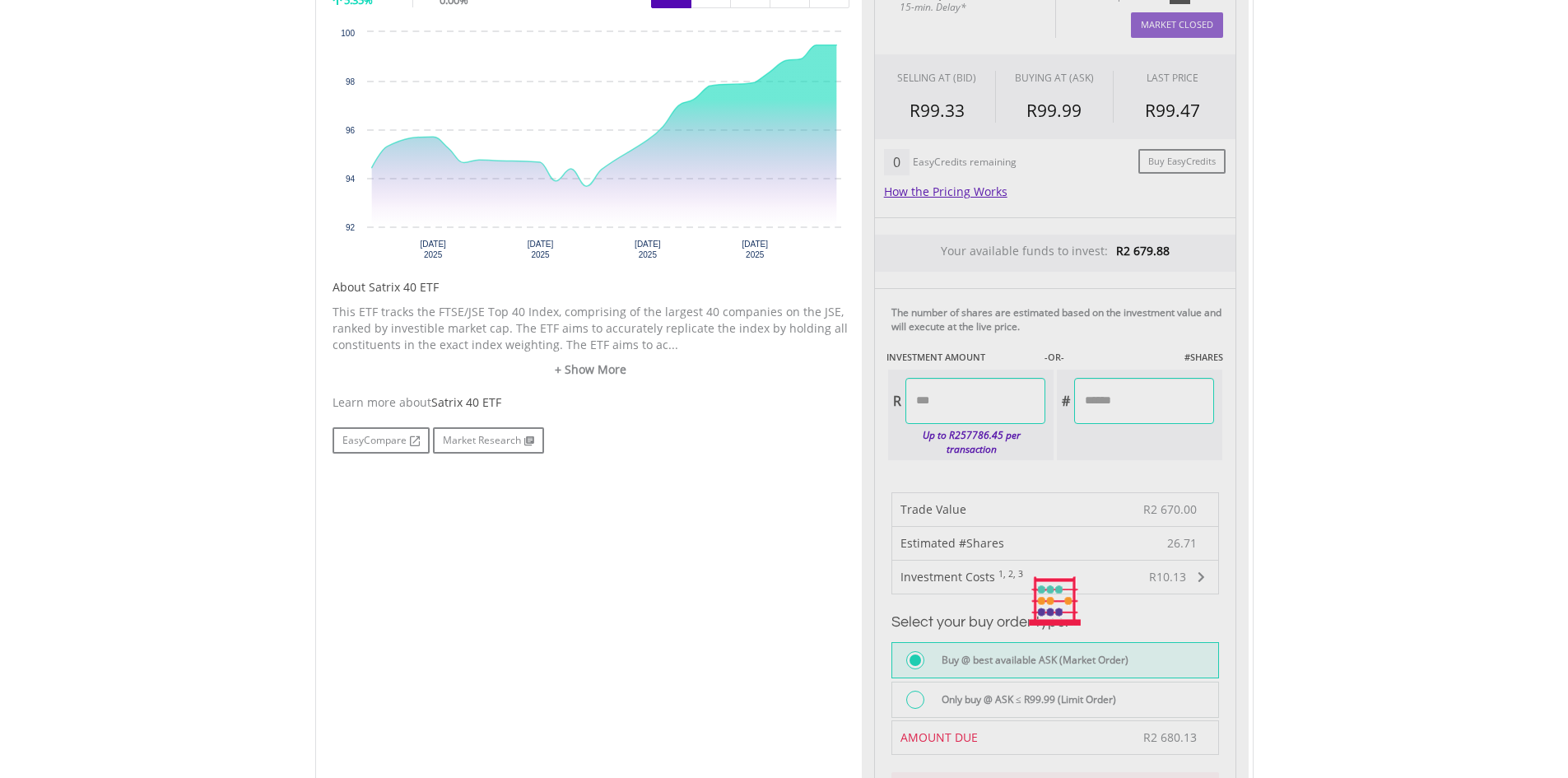
click at [1279, 410] on body "My Investments Invest Now New Listings Sell My Recurring Investments Pending Or…" at bounding box center [784, 558] width 1568 height 2268
type input "*******"
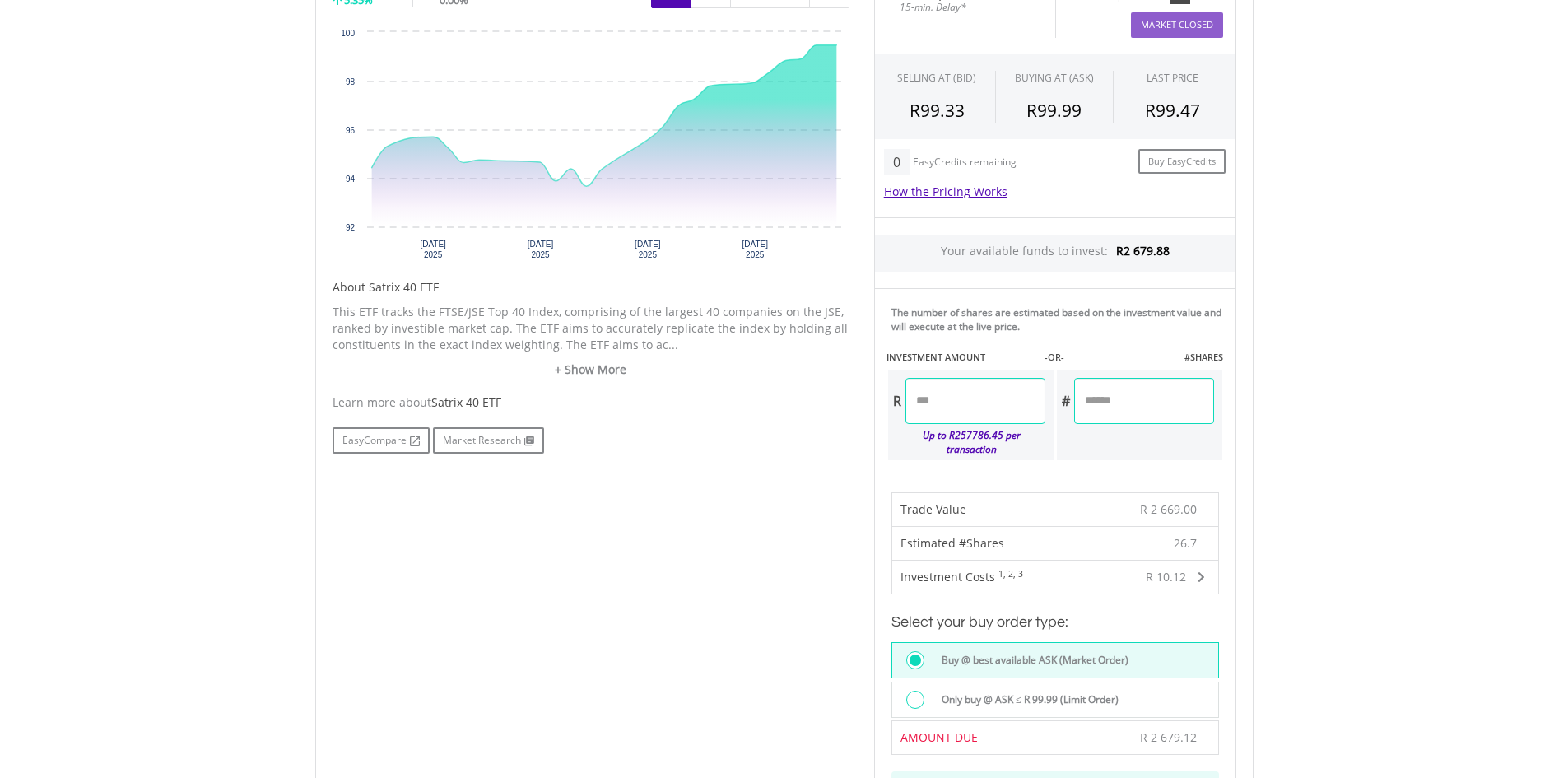
click at [917, 691] on div at bounding box center [916, 700] width 18 height 18
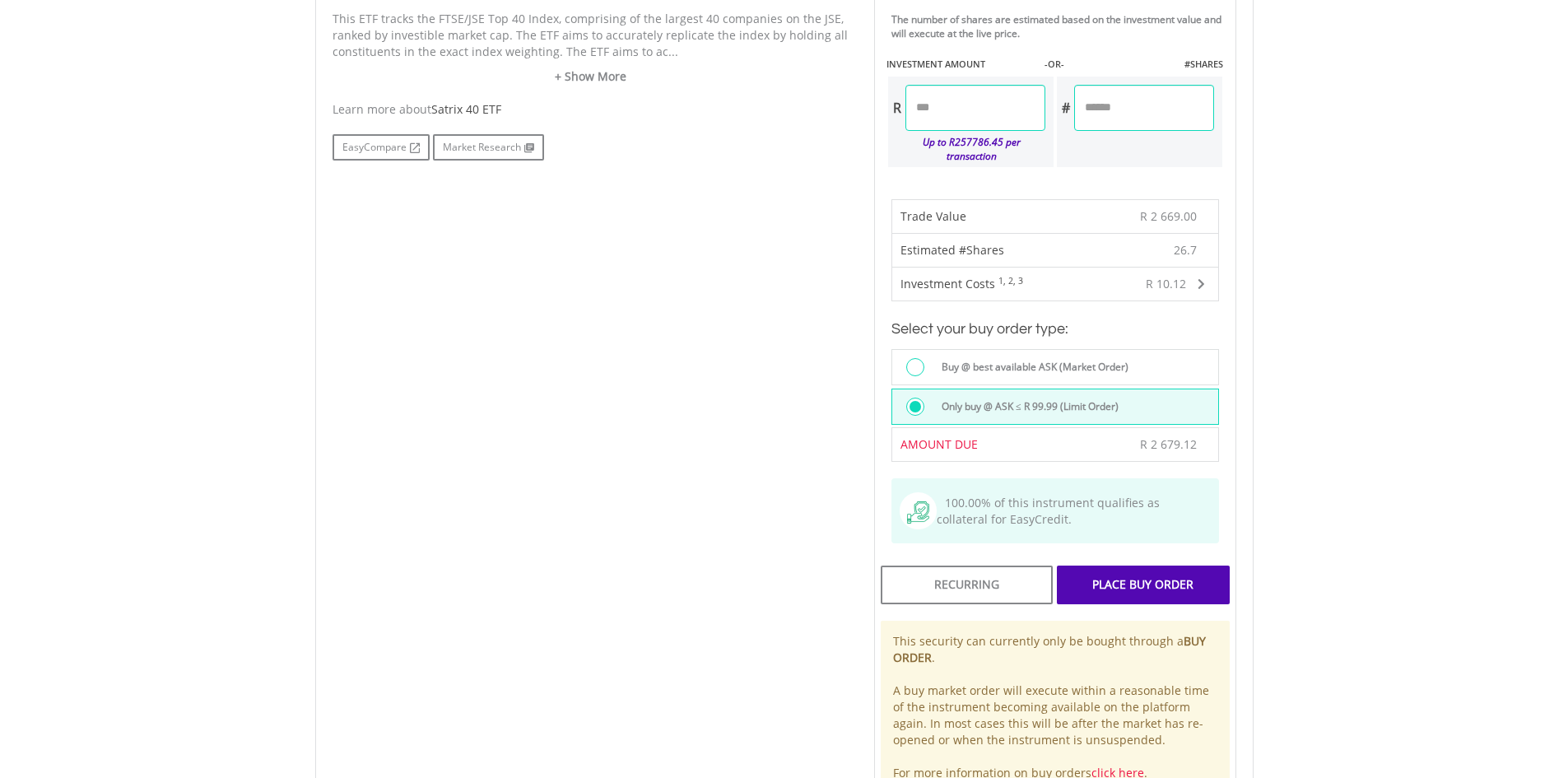
scroll to position [906, 0]
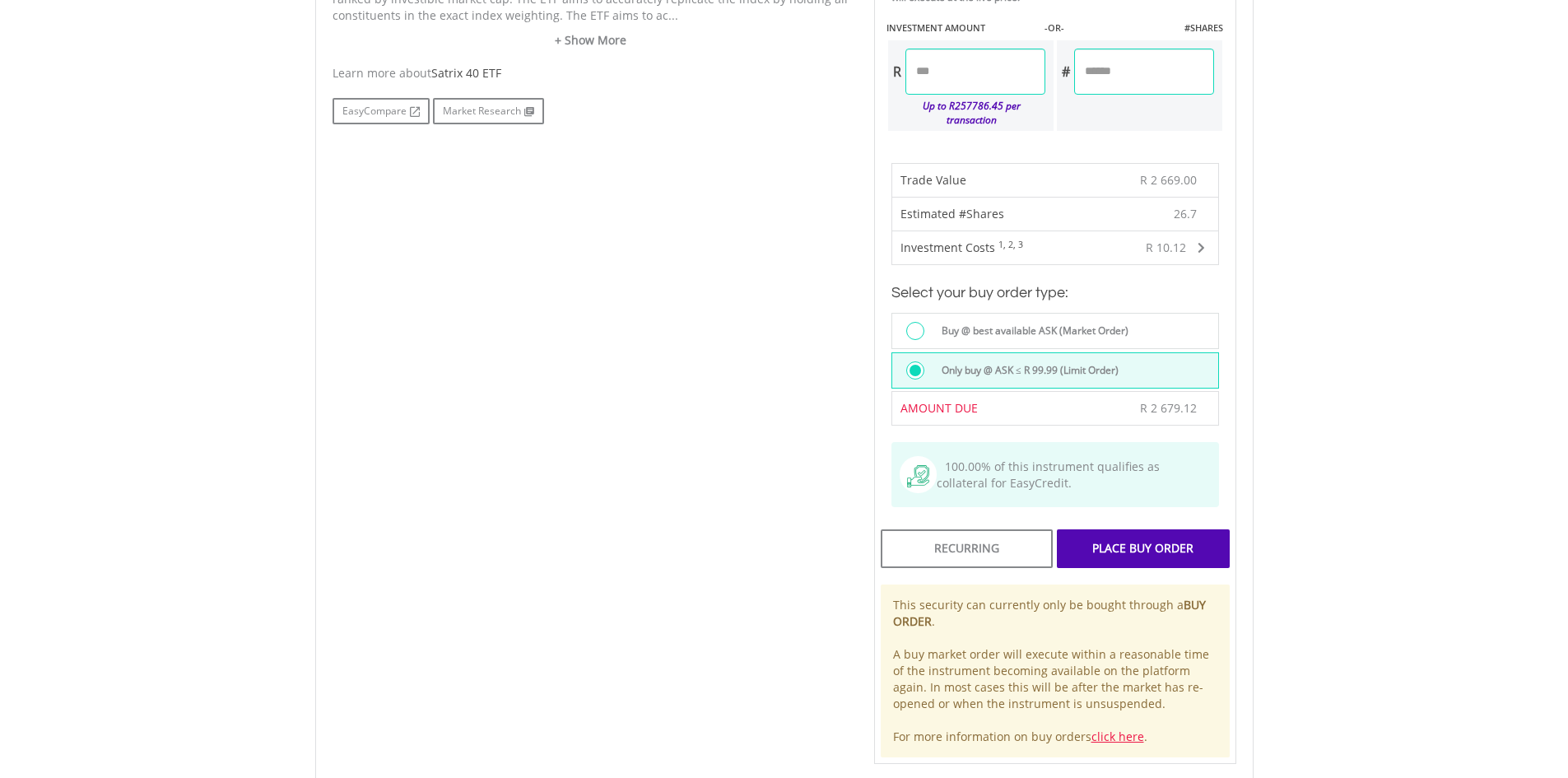
click at [1138, 532] on div "Place Buy Order" at bounding box center [1144, 548] width 172 height 38
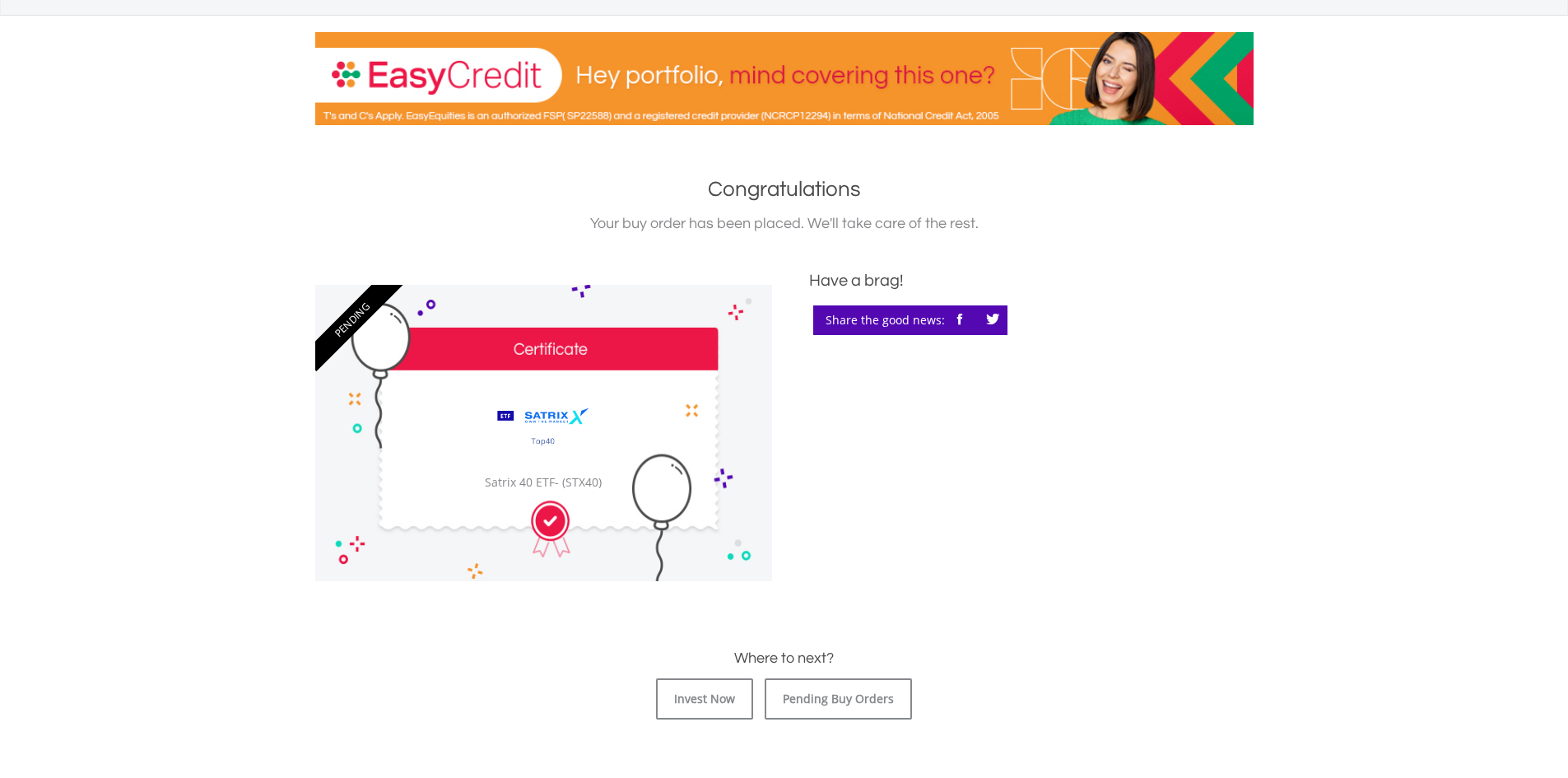
scroll to position [247, 0]
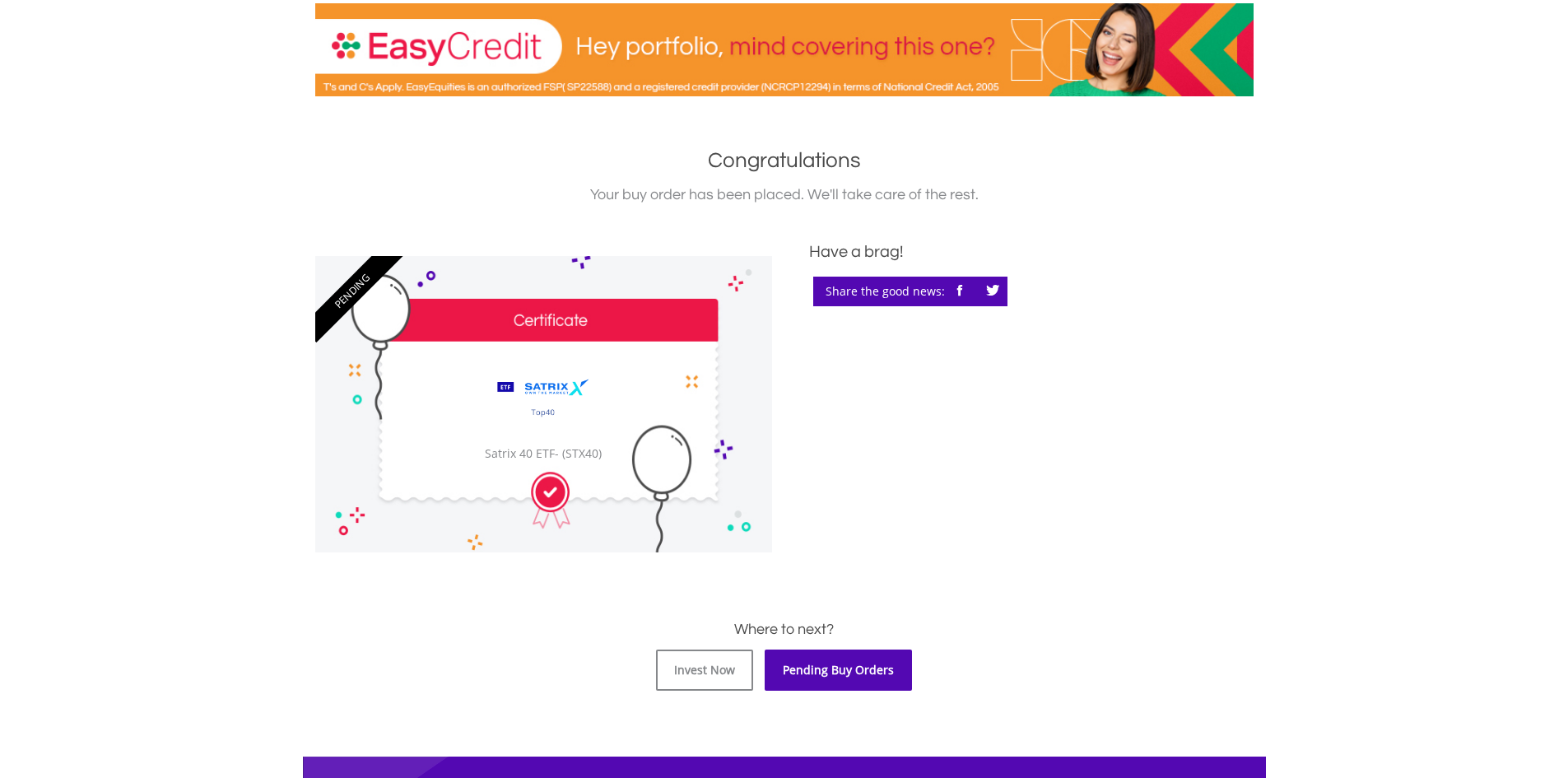
click at [847, 673] on link "Pending Buy Orders" at bounding box center [839, 670] width 148 height 42
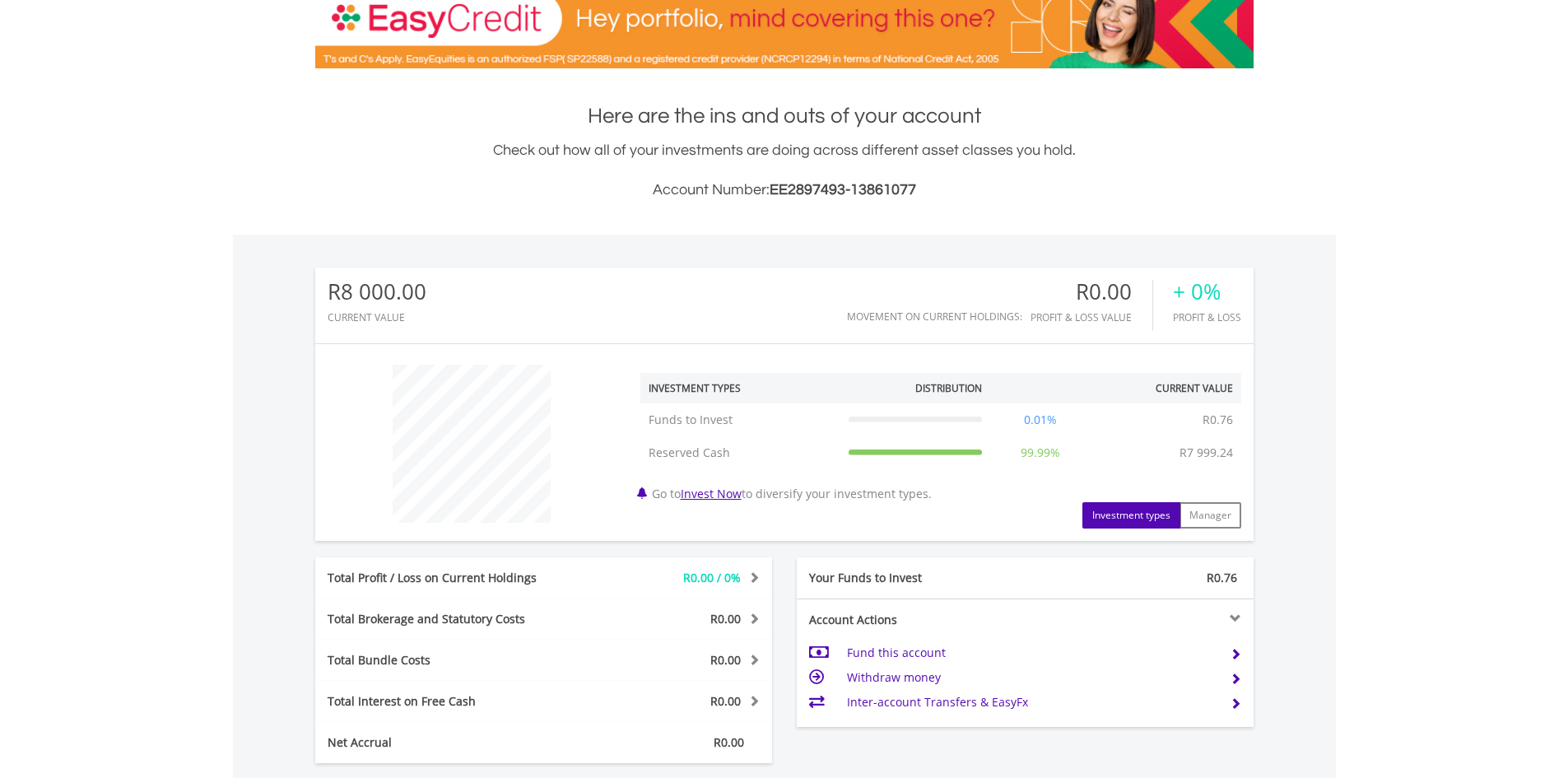
scroll to position [42, 0]
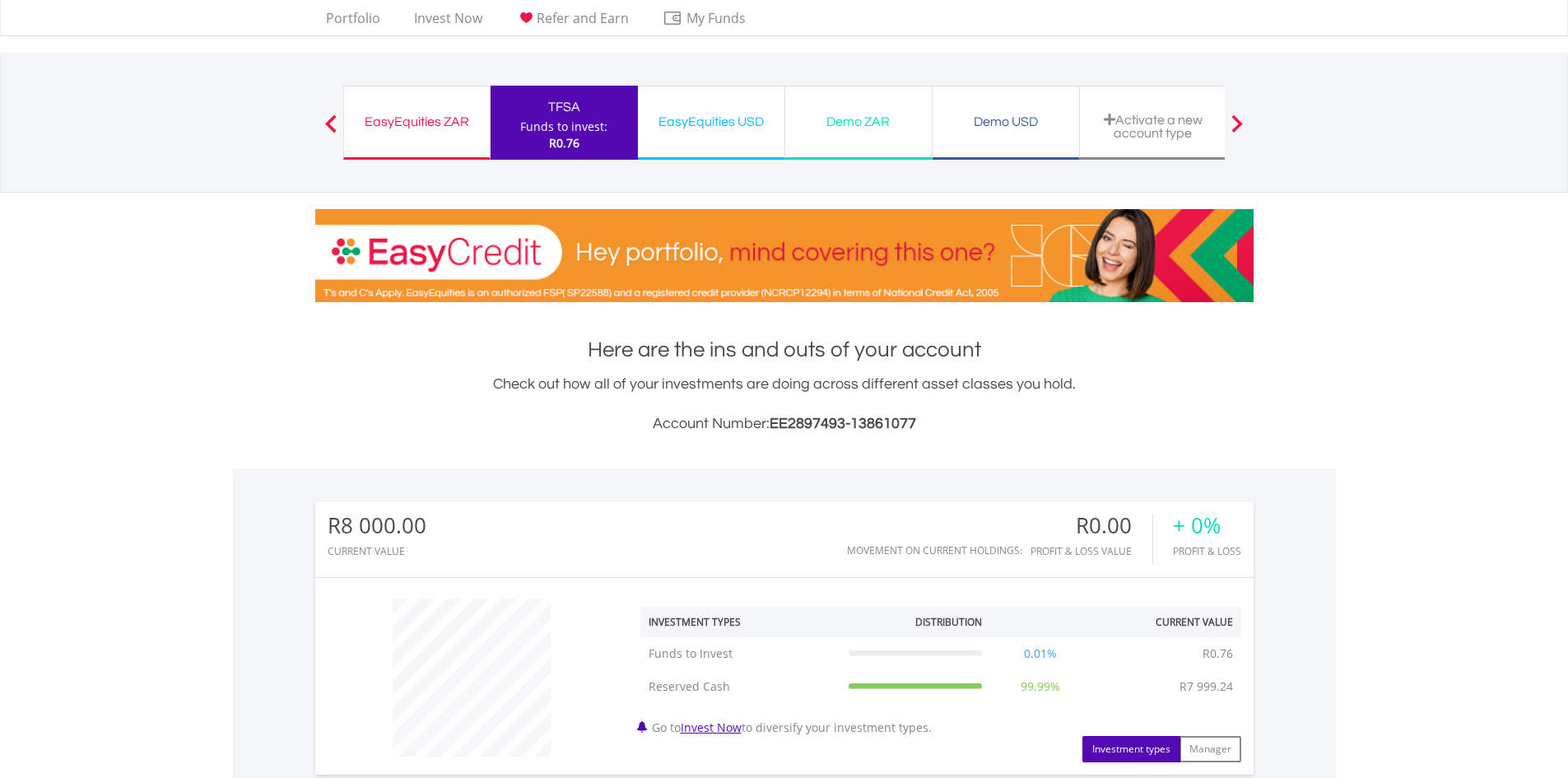
click at [1183, 368] on div "Here are the ins and outs of your account Check out how all of your investments…" at bounding box center [784, 385] width 939 height 100
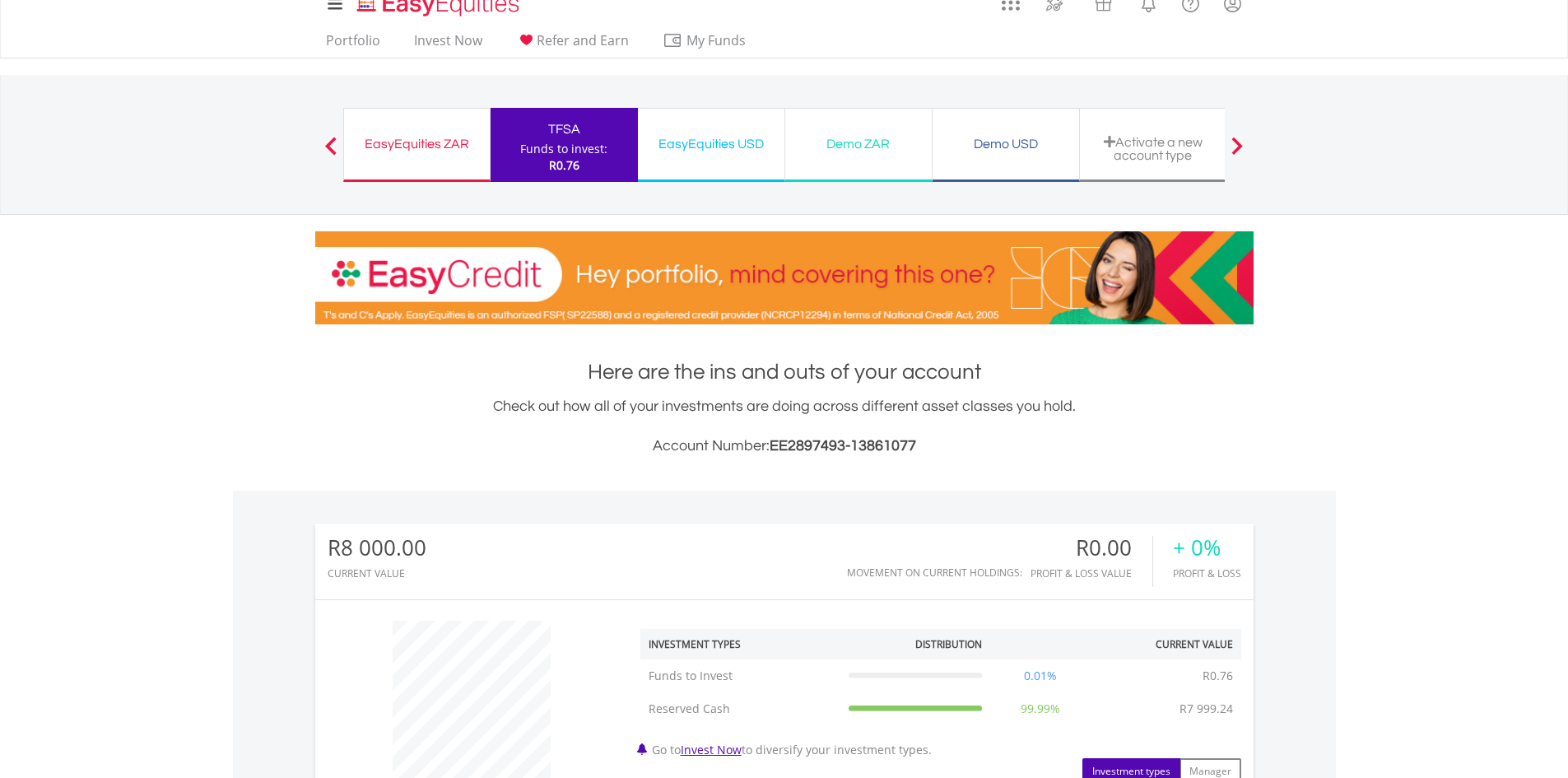
scroll to position [0, 0]
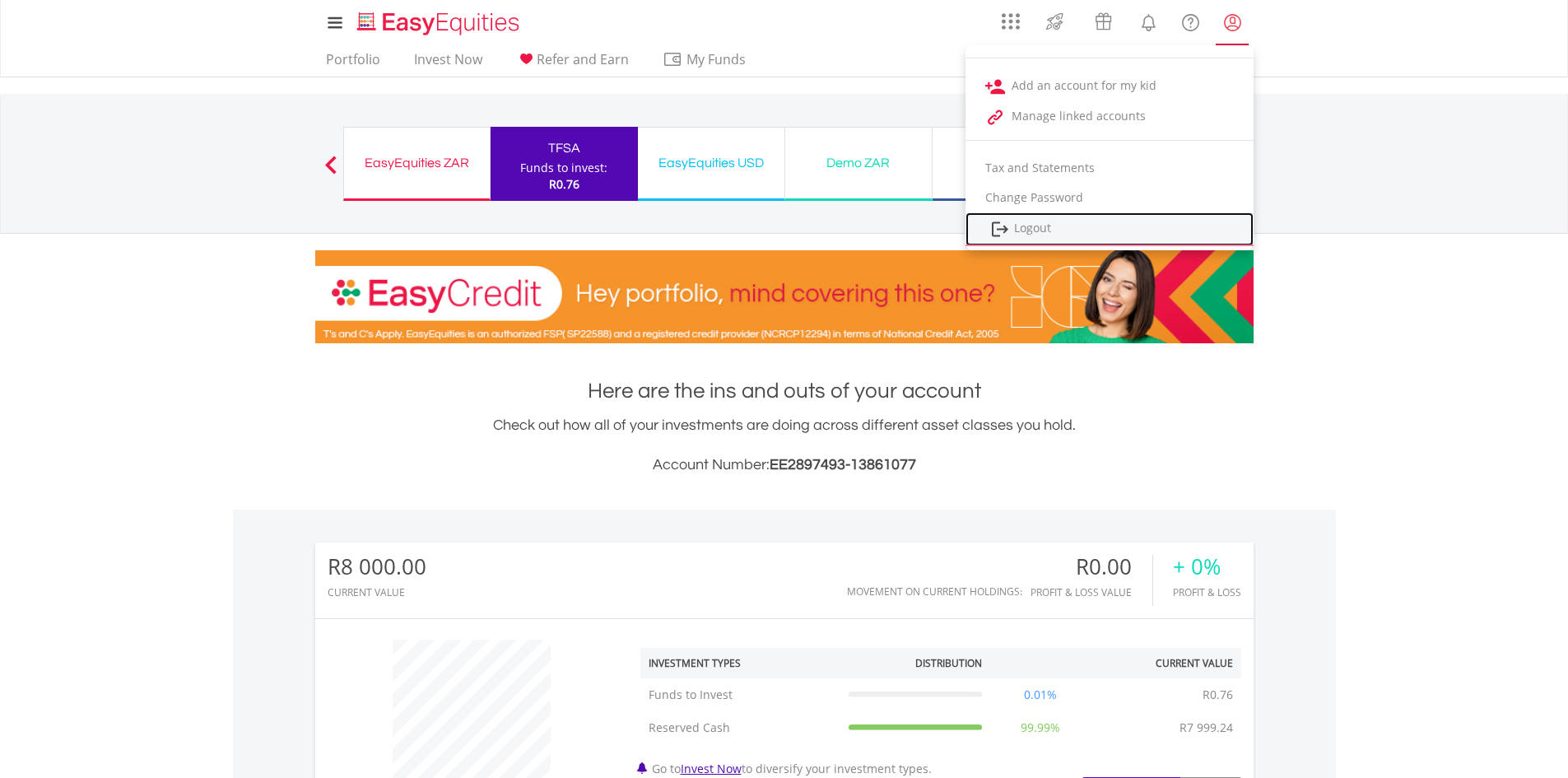
click at [1036, 226] on link "Logout" at bounding box center [1109, 229] width 288 height 34
